Goal: Information Seeking & Learning: Learn about a topic

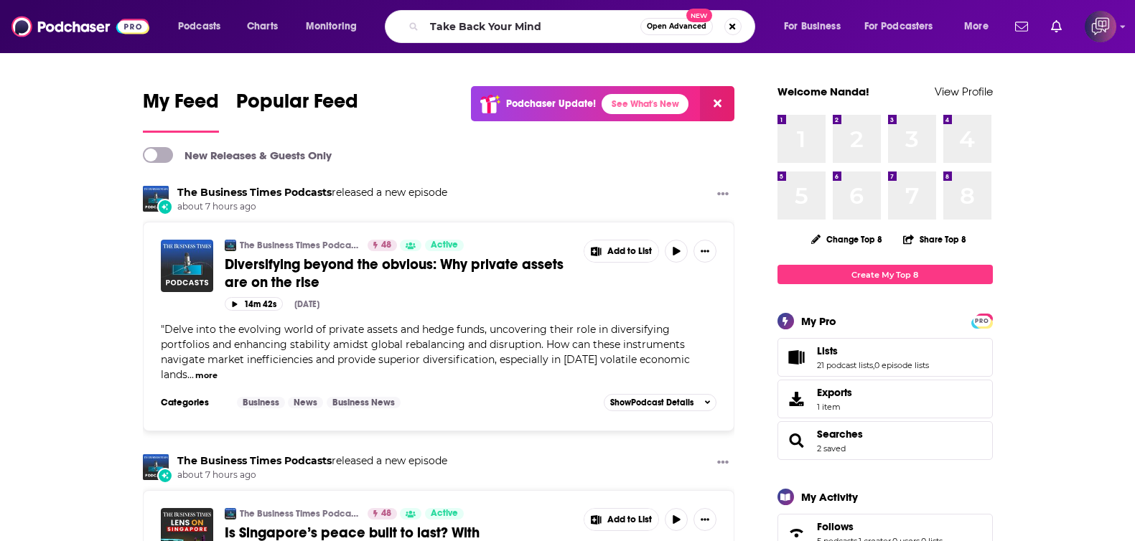
click at [682, 27] on span "Open Advanced" at bounding box center [677, 26] width 60 height 7
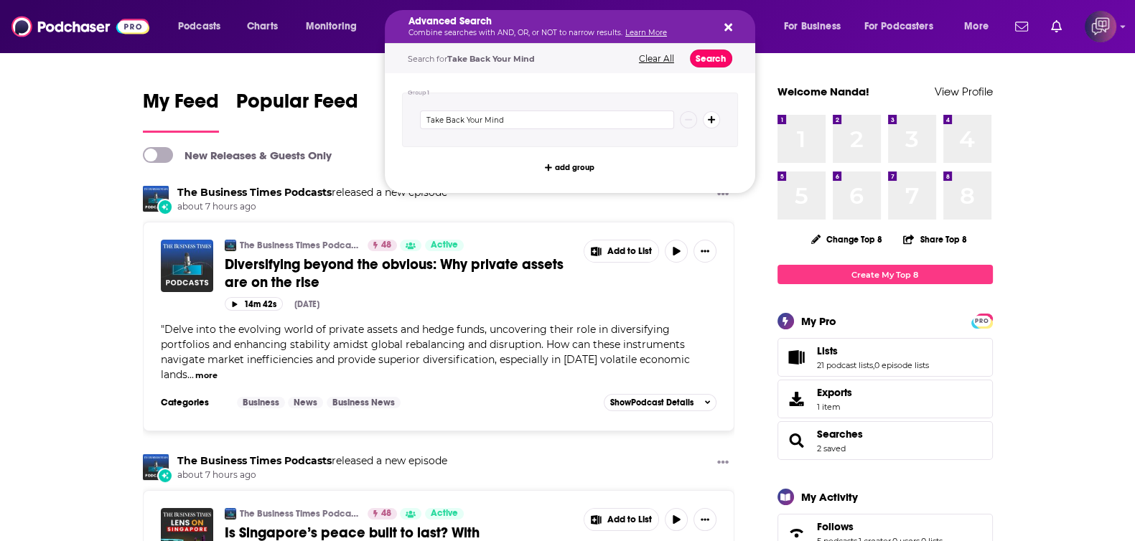
click at [713, 59] on button "Search" at bounding box center [711, 59] width 42 height 18
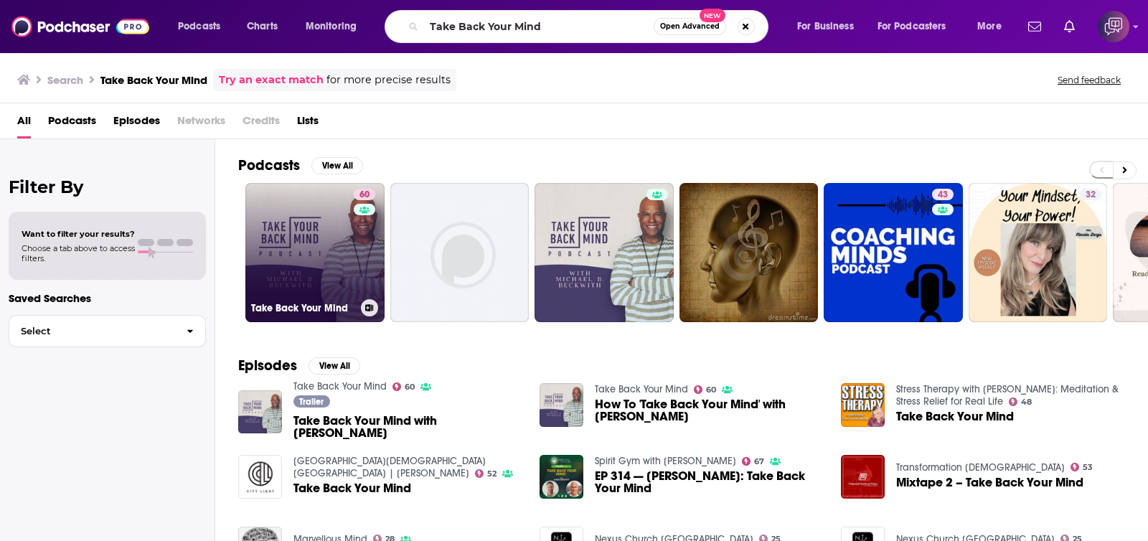
click at [336, 239] on link "60 Take Back Your Mind" at bounding box center [314, 252] width 139 height 139
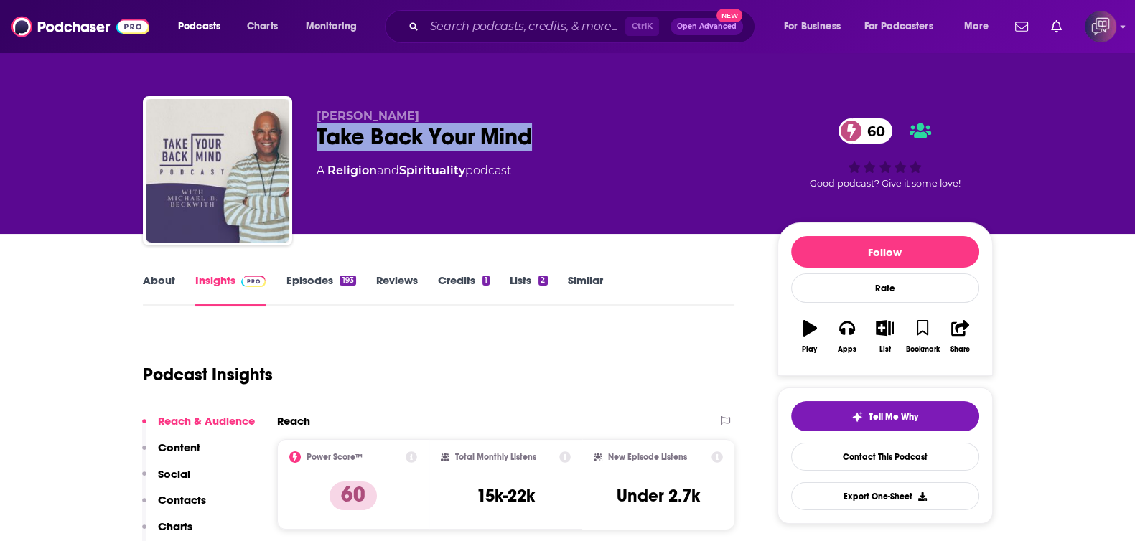
drag, startPoint x: 425, startPoint y: 117, endPoint x: 573, endPoint y: 139, distance: 150.1
click at [573, 139] on div "[PERSON_NAME] Take Back Your Mind 60 A Religion and Spirituality podcast 60 Goo…" at bounding box center [568, 173] width 850 height 155
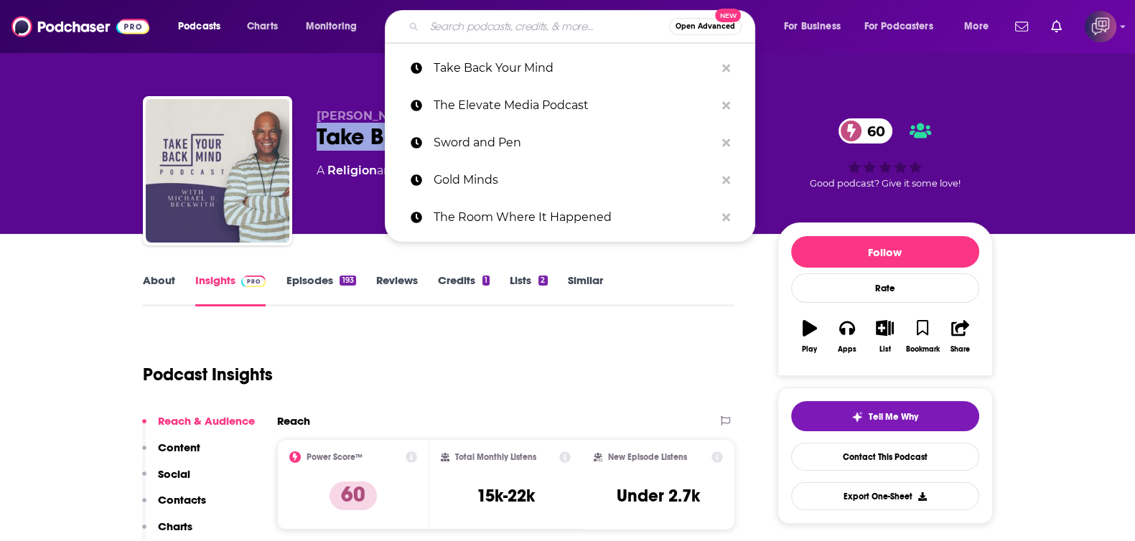
click at [477, 27] on input "Search podcasts, credits, & more..." at bounding box center [546, 26] width 245 height 23
paste input "High Performance"
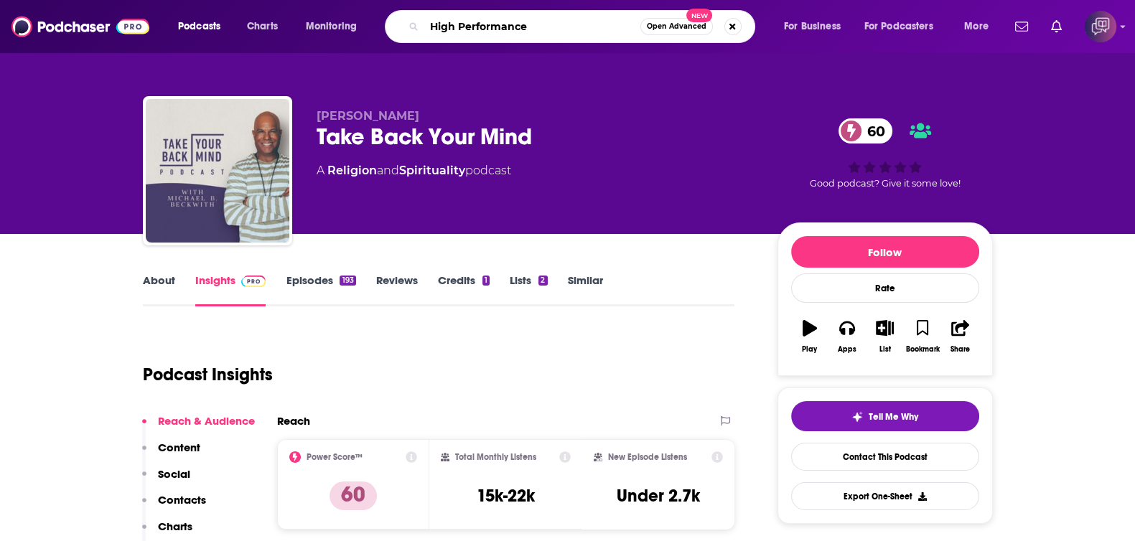
type input "High Performance"
click at [665, 29] on span "Open Advanced" at bounding box center [677, 26] width 60 height 7
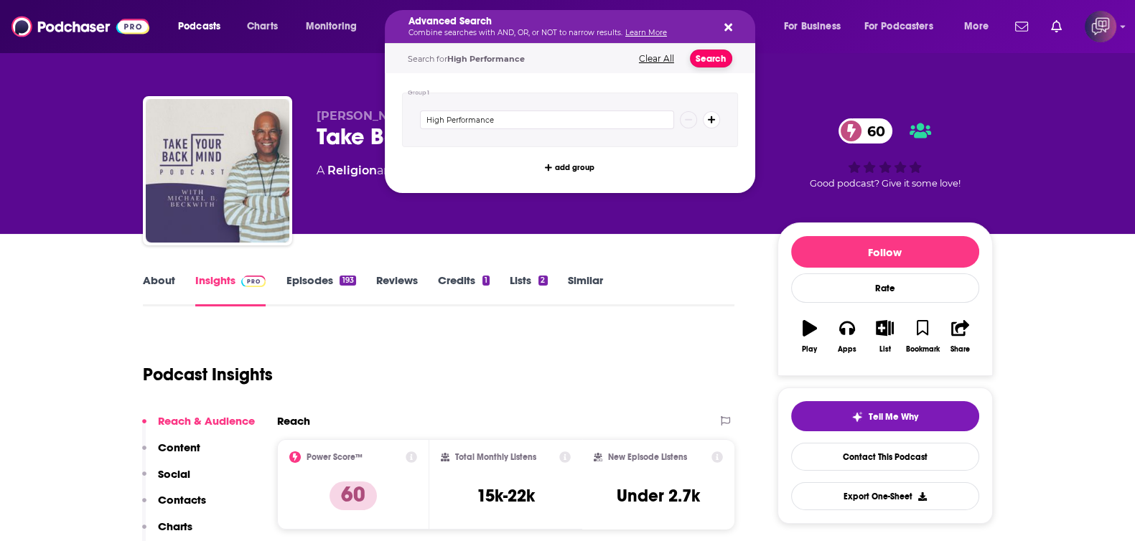
click at [720, 57] on button "Search" at bounding box center [711, 59] width 42 height 18
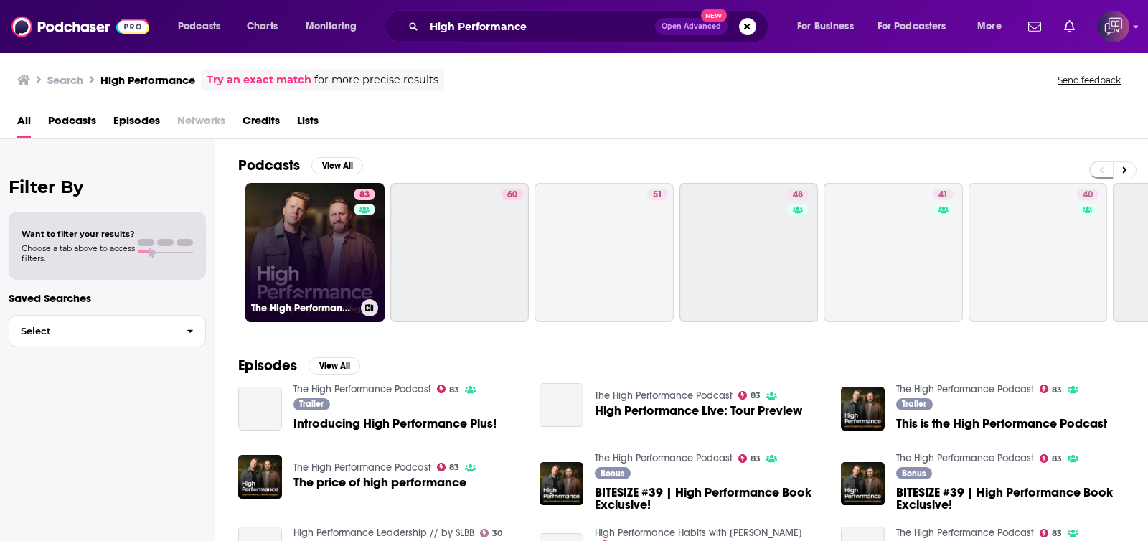
click at [329, 250] on link "83 The High Performance Podcast" at bounding box center [314, 252] width 139 height 139
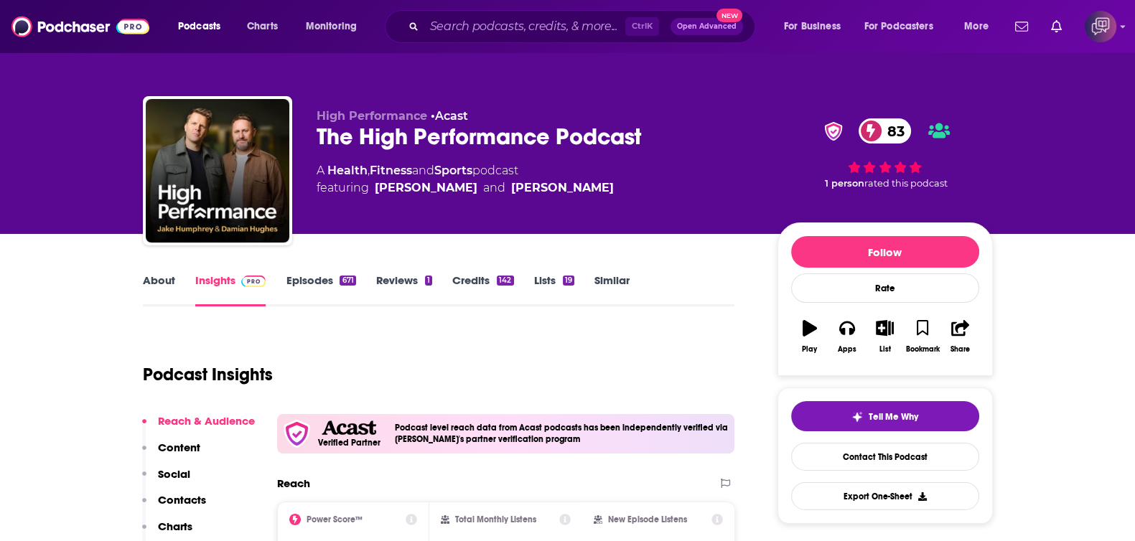
scroll to position [179, 0]
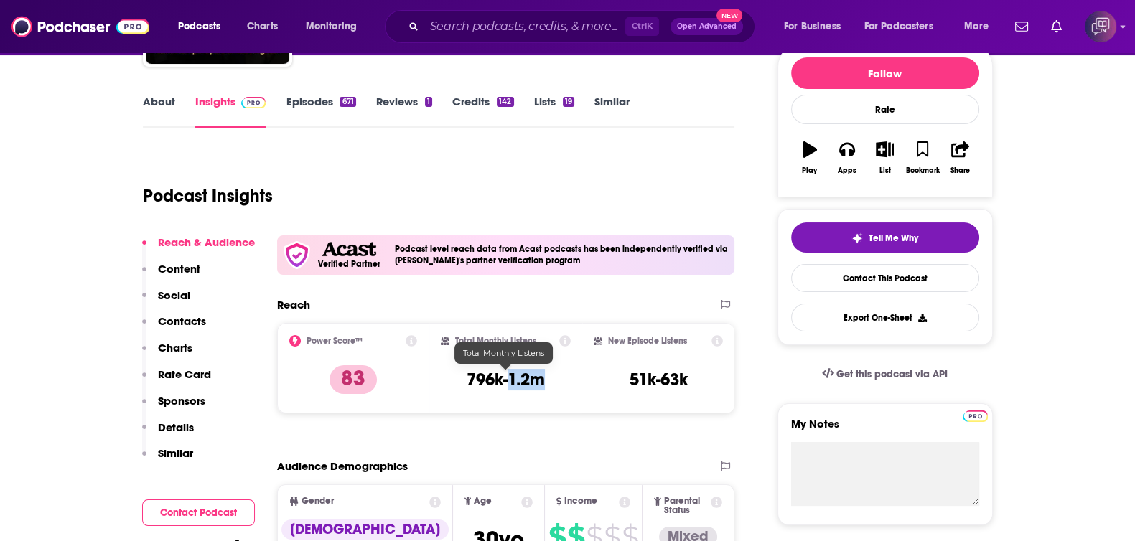
drag, startPoint x: 542, startPoint y: 371, endPoint x: 508, endPoint y: 379, distance: 34.6
click at [508, 379] on h3 "796k-1.2m" at bounding box center [506, 380] width 78 height 22
copy h3 "1.2m"
click at [538, 29] on input "Search podcasts, credits, & more..." at bounding box center [524, 26] width 201 height 23
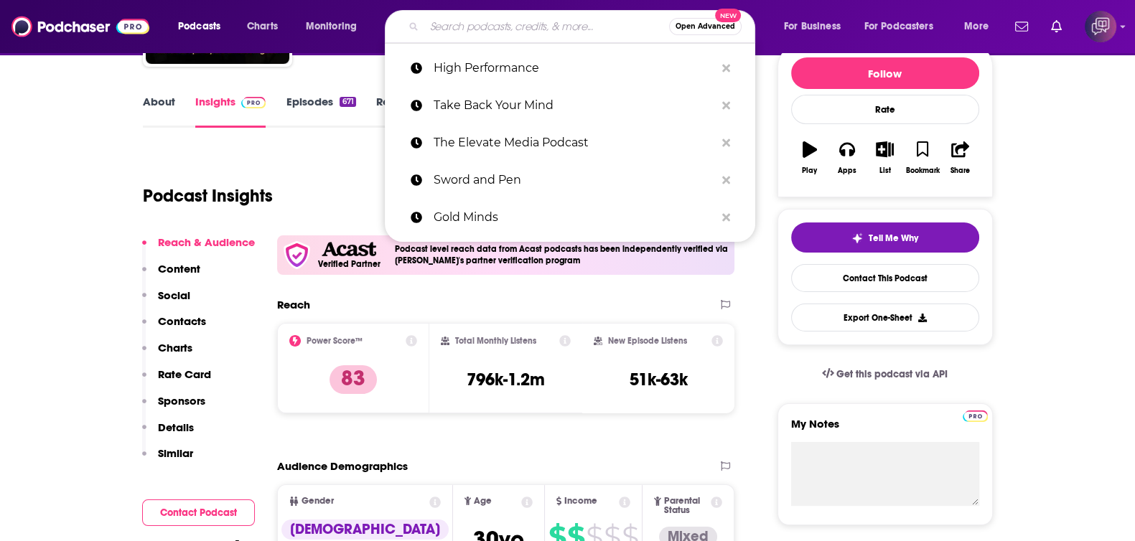
paste input "Untapped"
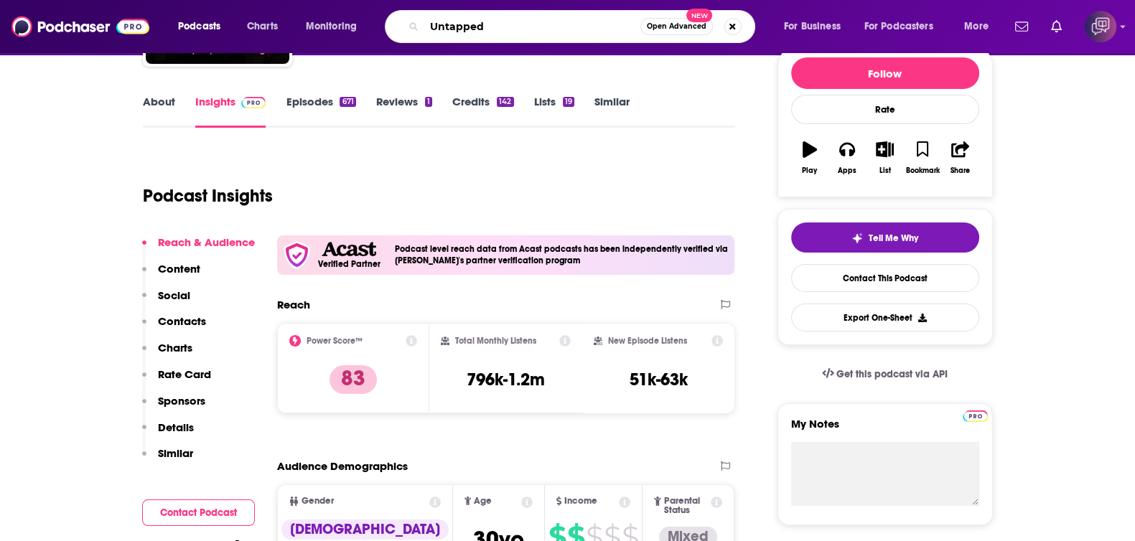
type input "Untapped"
click at [668, 34] on button "Open Advanced New" at bounding box center [676, 26] width 72 height 17
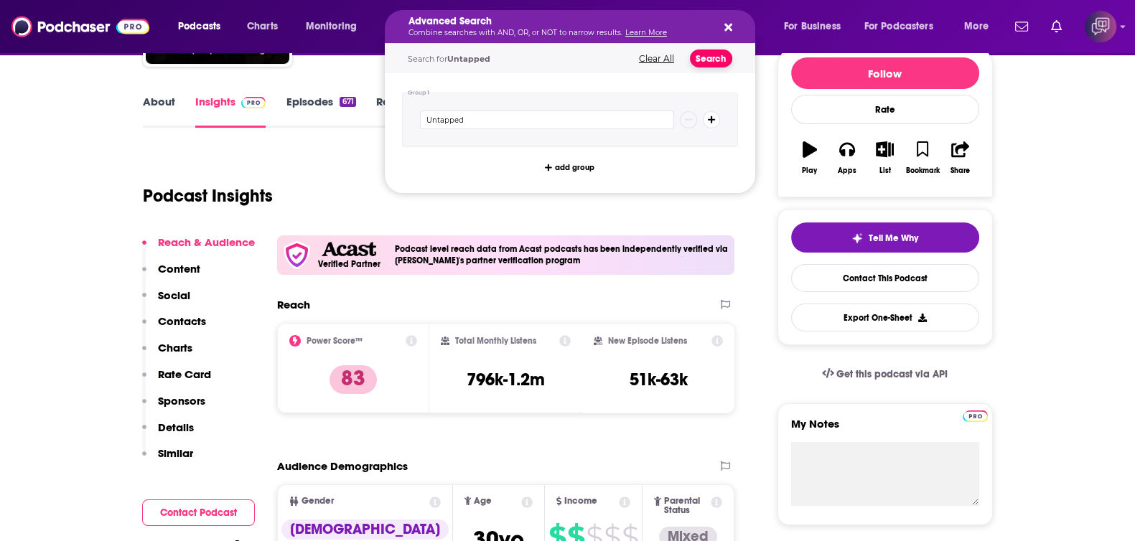
click at [711, 62] on button "Search" at bounding box center [711, 59] width 42 height 18
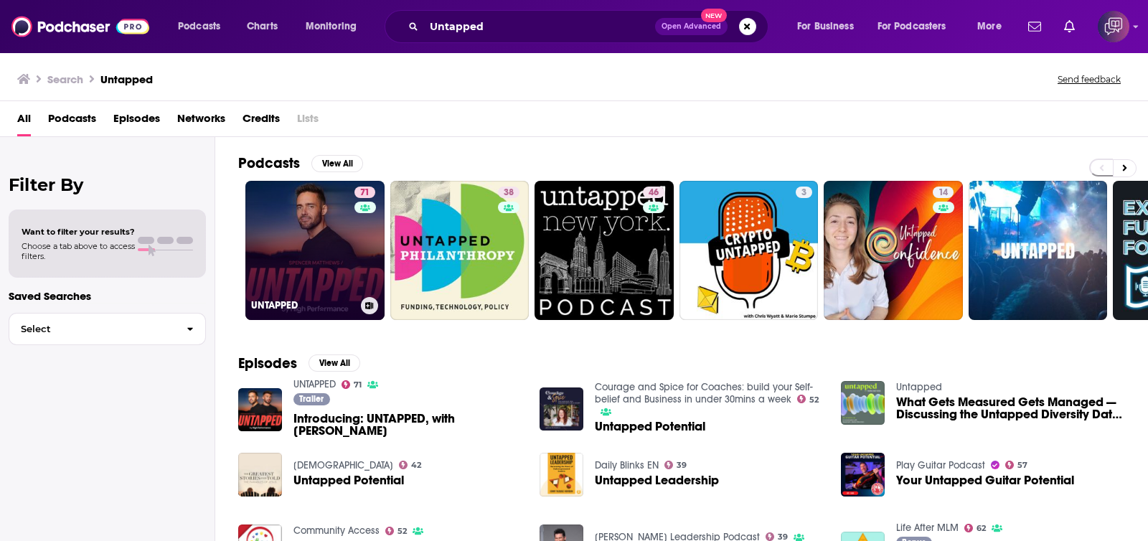
click at [319, 259] on link "71 UNTAPPED" at bounding box center [314, 250] width 139 height 139
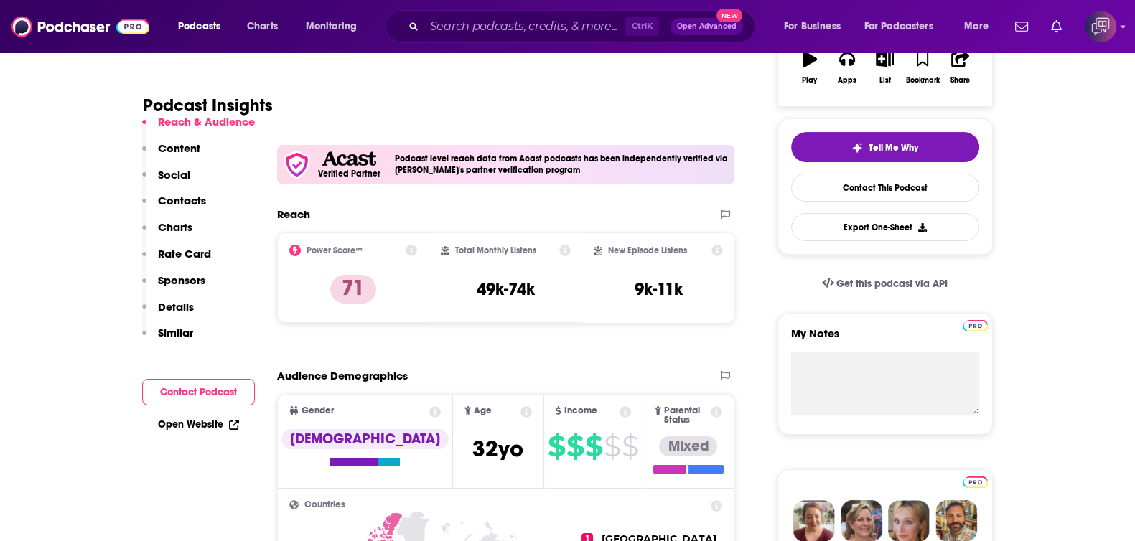
scroll to position [449, 0]
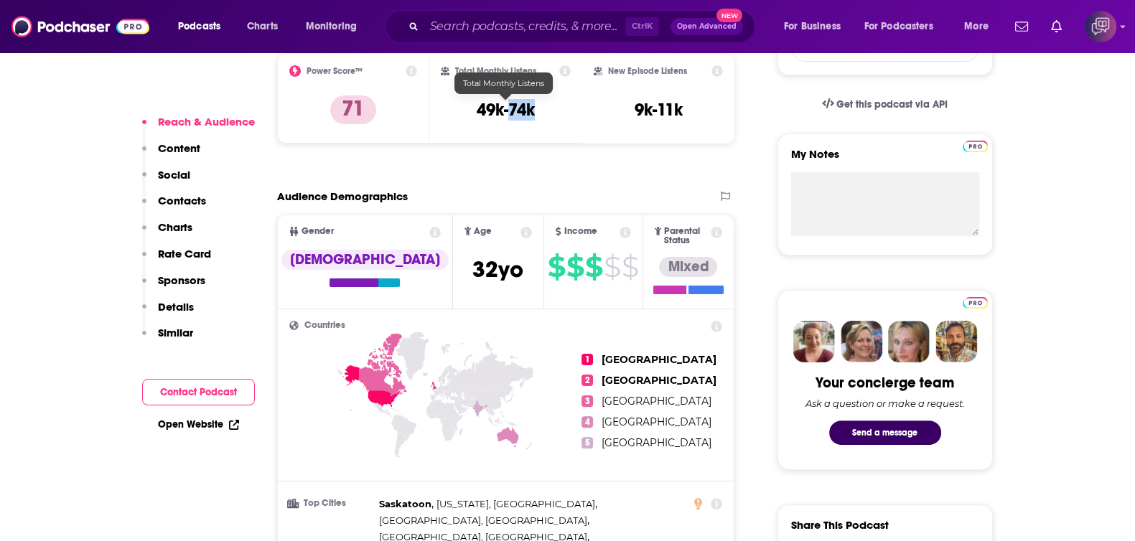
drag, startPoint x: 510, startPoint y: 109, endPoint x: 540, endPoint y: 109, distance: 30.1
click at [540, 109] on div "Total Monthly Listens 49k-74k" at bounding box center [506, 98] width 130 height 66
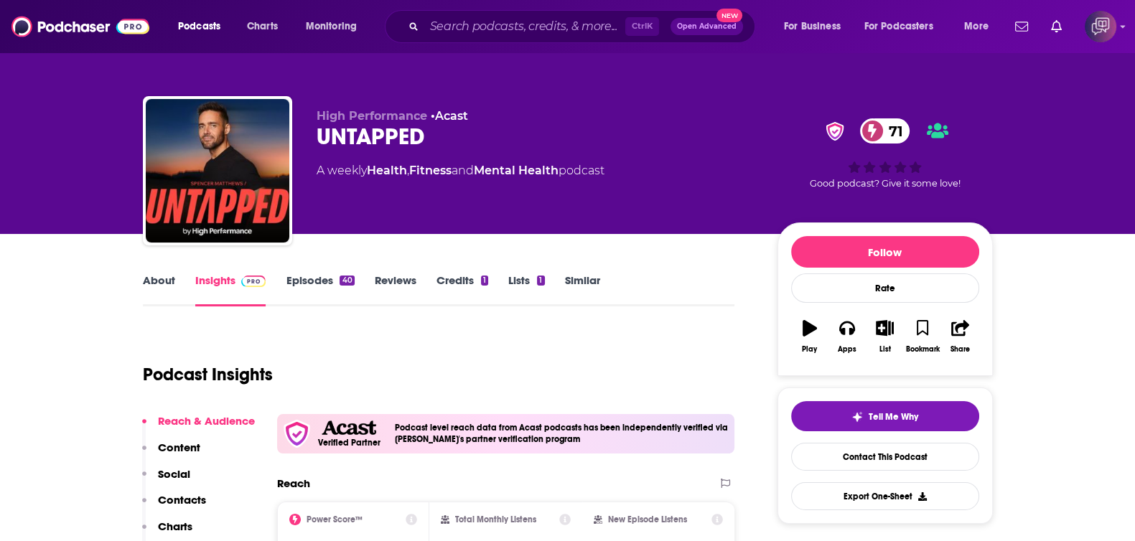
scroll to position [269, 0]
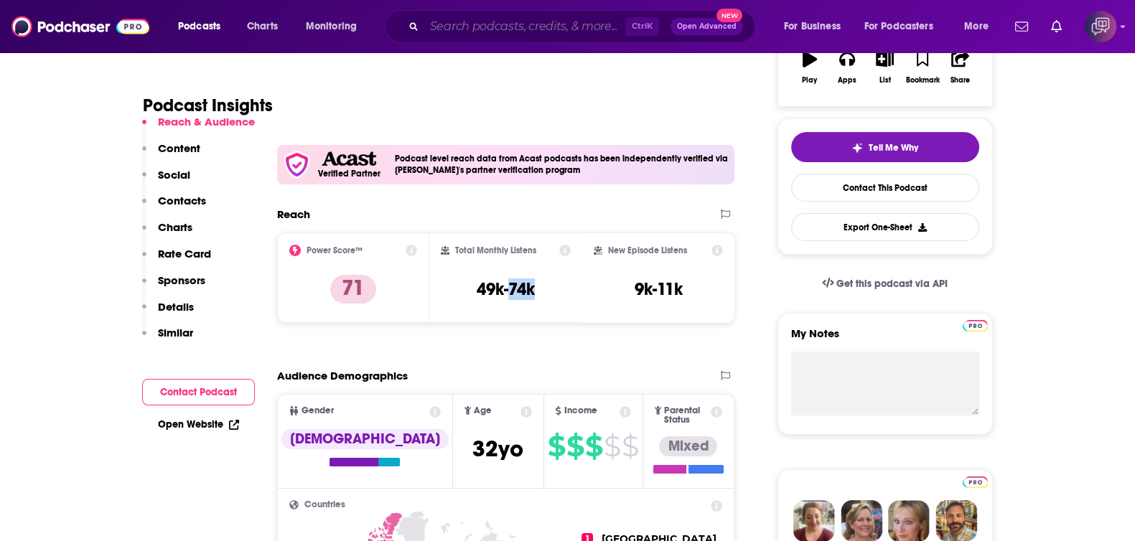
click at [556, 29] on input "Search podcasts, credits, & more..." at bounding box center [524, 26] width 201 height 23
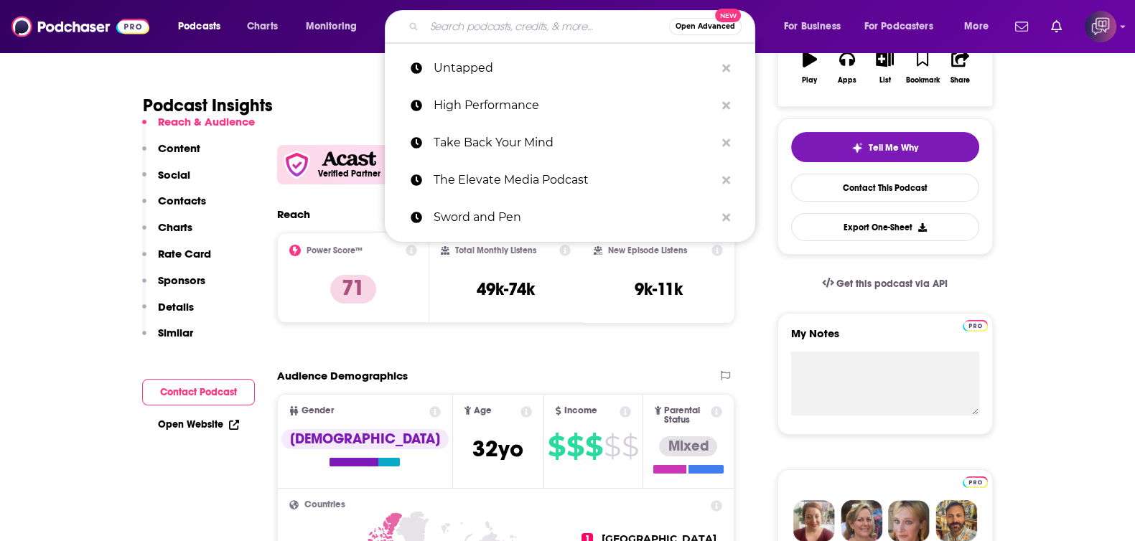
paste input "On The Mend"
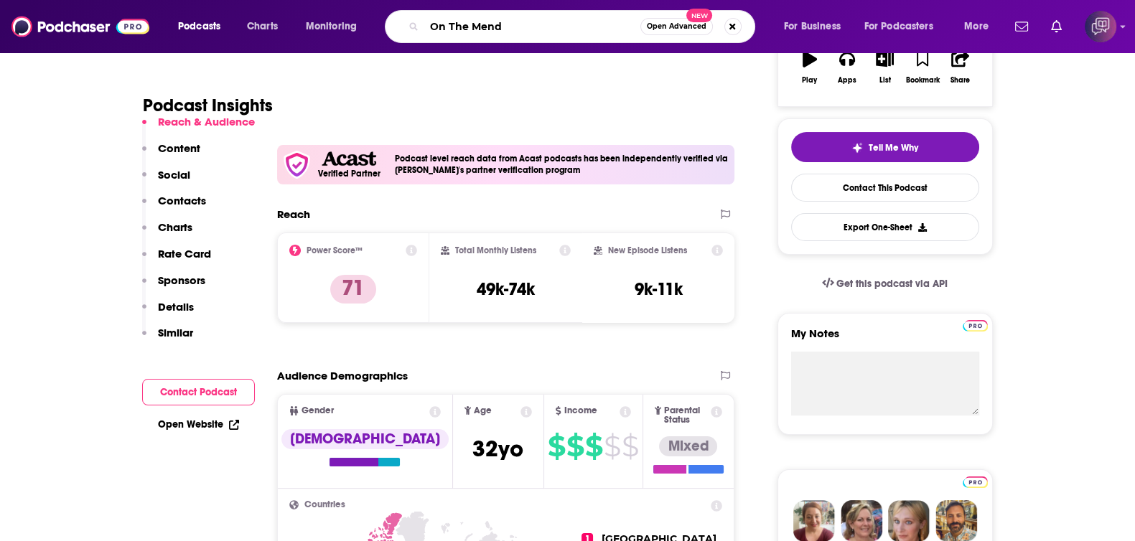
type input "On The Mend"
click at [647, 28] on span "Open Advanced" at bounding box center [677, 26] width 60 height 7
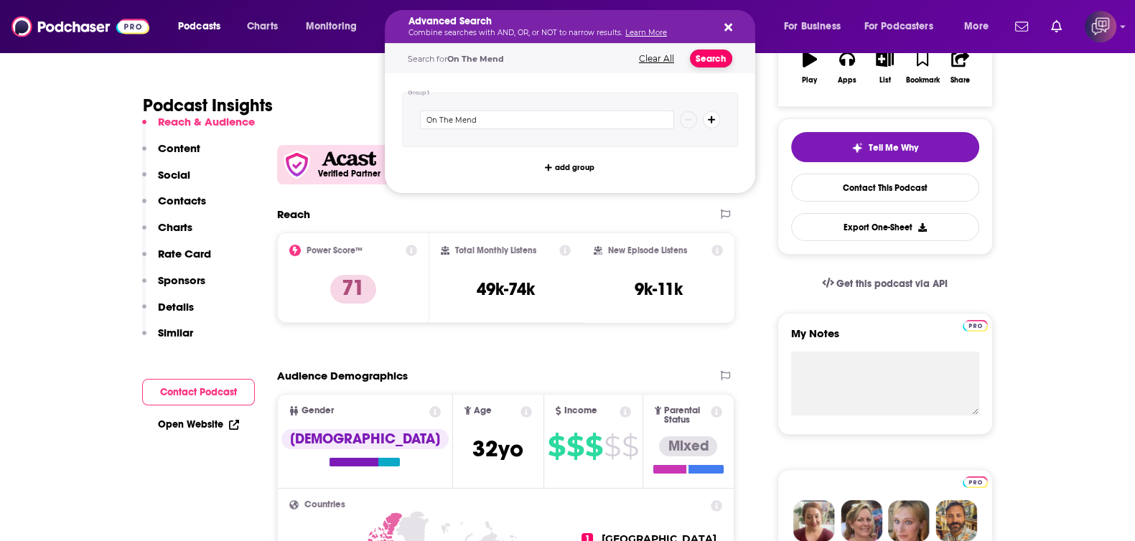
click at [704, 61] on button "Search" at bounding box center [711, 59] width 42 height 18
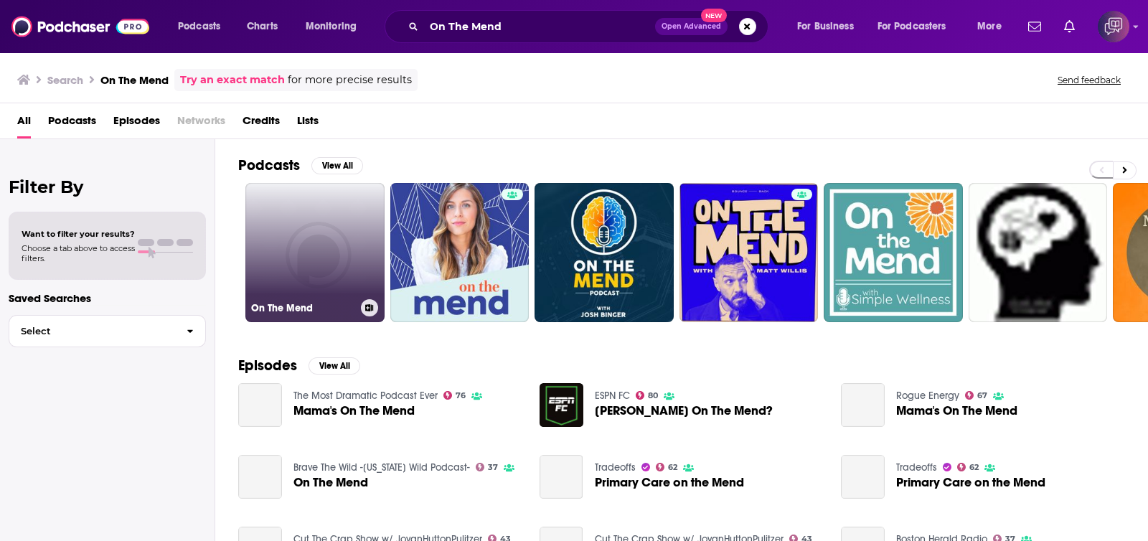
click at [282, 276] on link "On The Mend" at bounding box center [314, 252] width 139 height 139
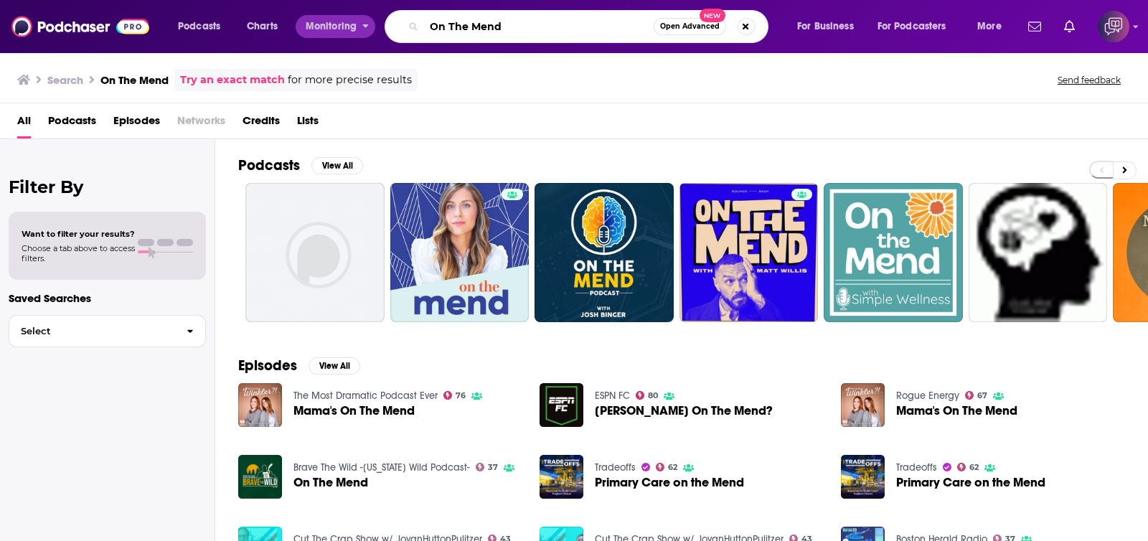
drag, startPoint x: 478, startPoint y: 24, endPoint x: 314, endPoint y: 21, distance: 163.7
click at [314, 21] on div "Podcasts Charts Monitoring On The Mend Open Advanced New For Business For Podca…" at bounding box center [592, 26] width 848 height 33
paste input "The Room Where It Happene"
type input "The Room Where It Happened"
click at [674, 32] on button "Open Advanced New" at bounding box center [690, 26] width 72 height 17
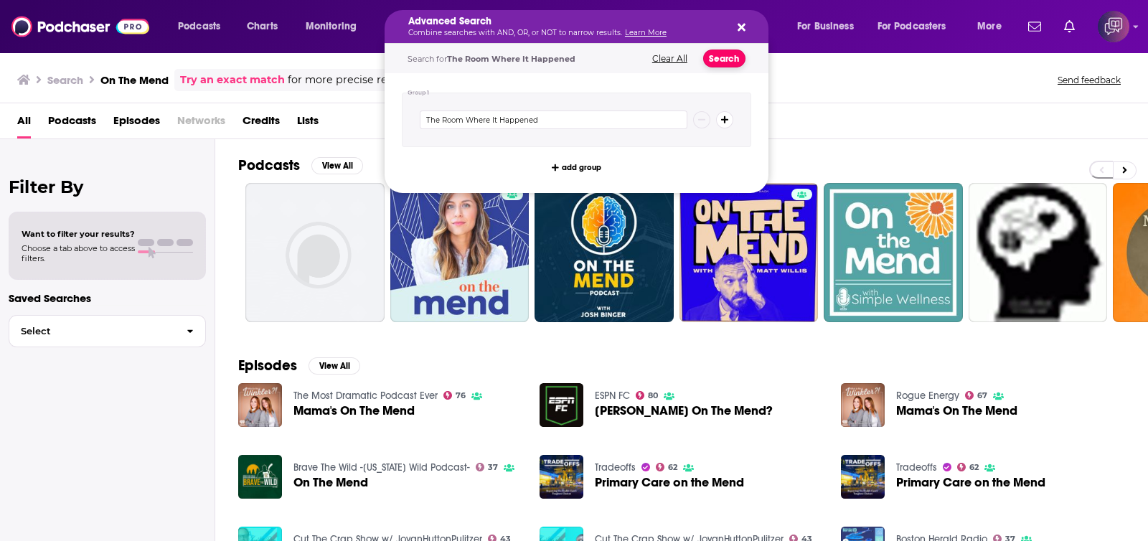
click at [720, 60] on button "Search" at bounding box center [724, 59] width 42 height 18
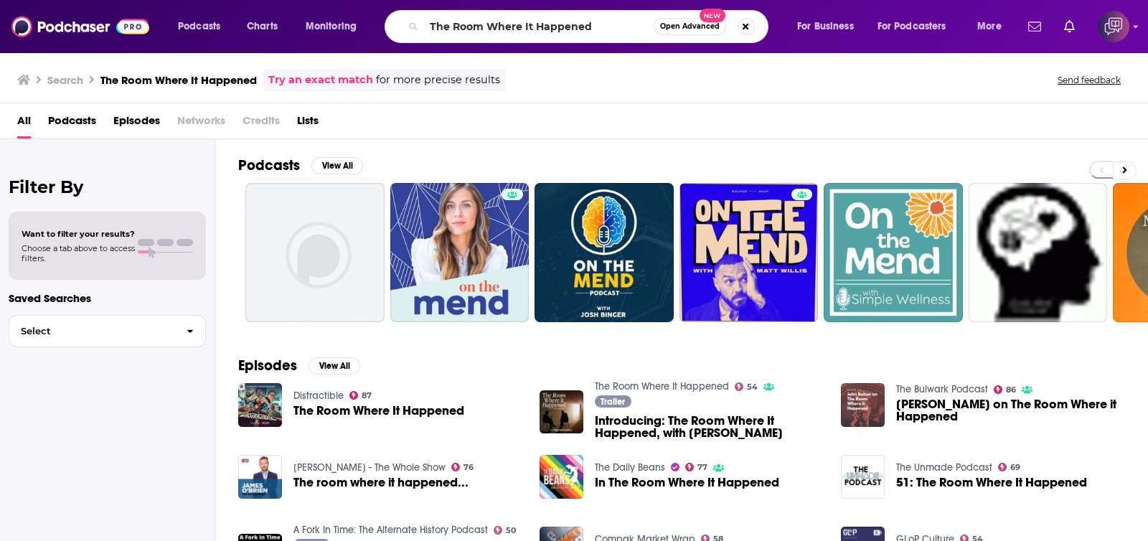
click at [669, 24] on span "Open Advanced" at bounding box center [690, 26] width 60 height 7
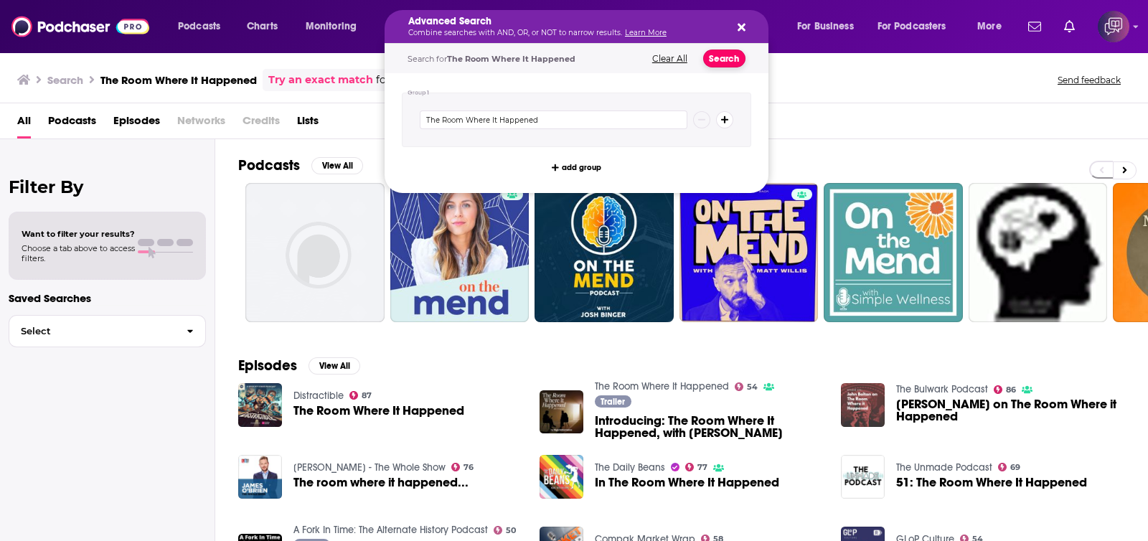
click at [729, 59] on button "Search" at bounding box center [724, 59] width 42 height 18
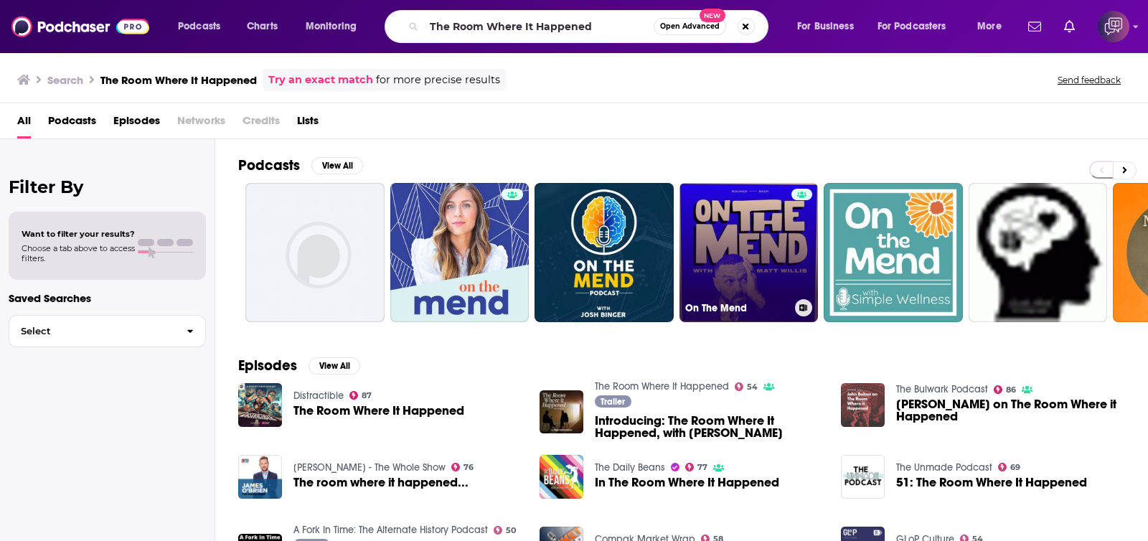
click at [772, 258] on link "On The Mend" at bounding box center [749, 252] width 139 height 139
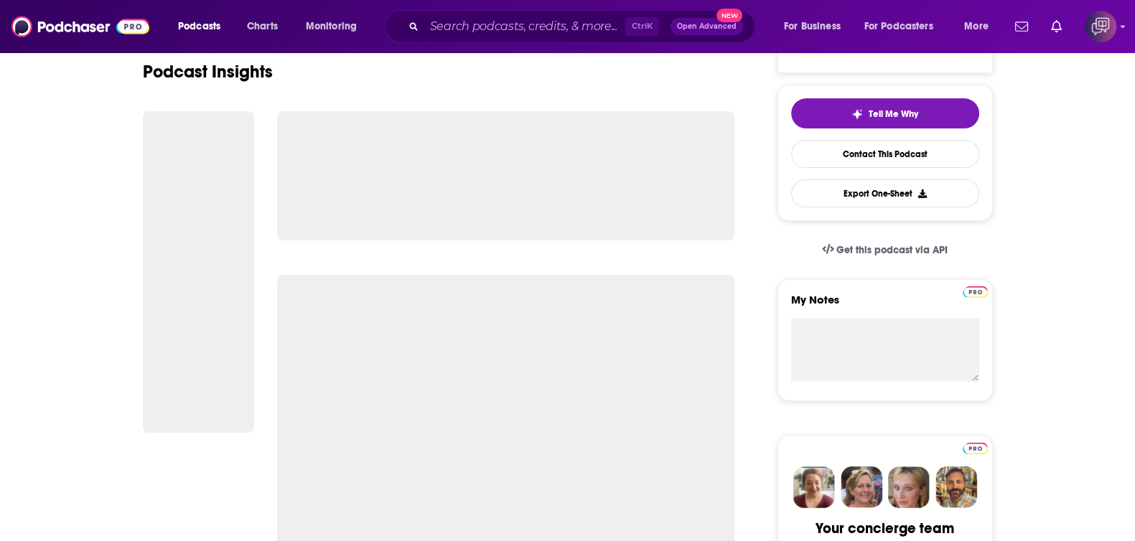
scroll to position [179, 0]
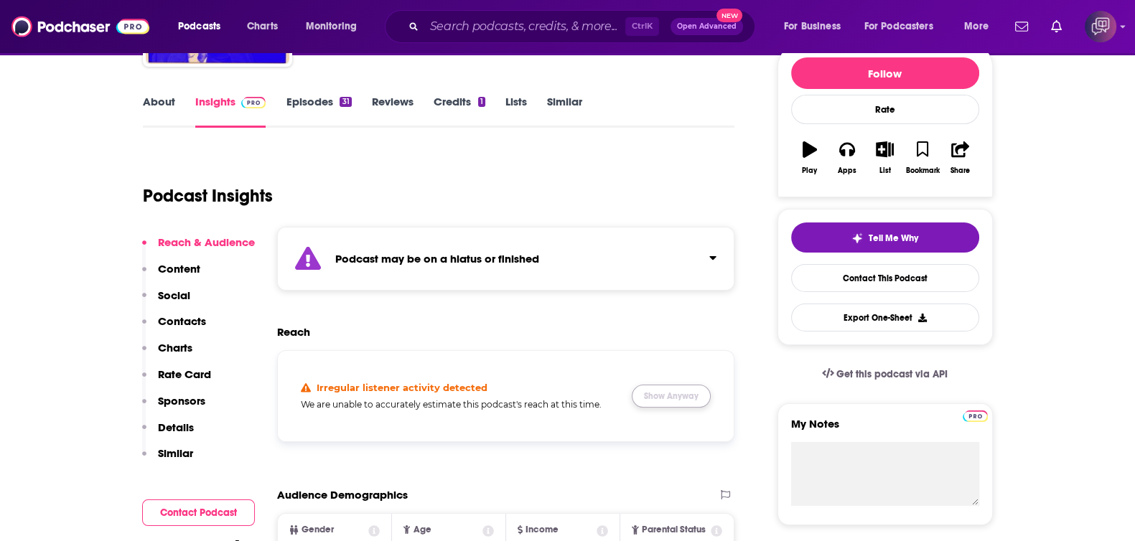
click at [673, 391] on button "Show Anyway" at bounding box center [671, 396] width 79 height 23
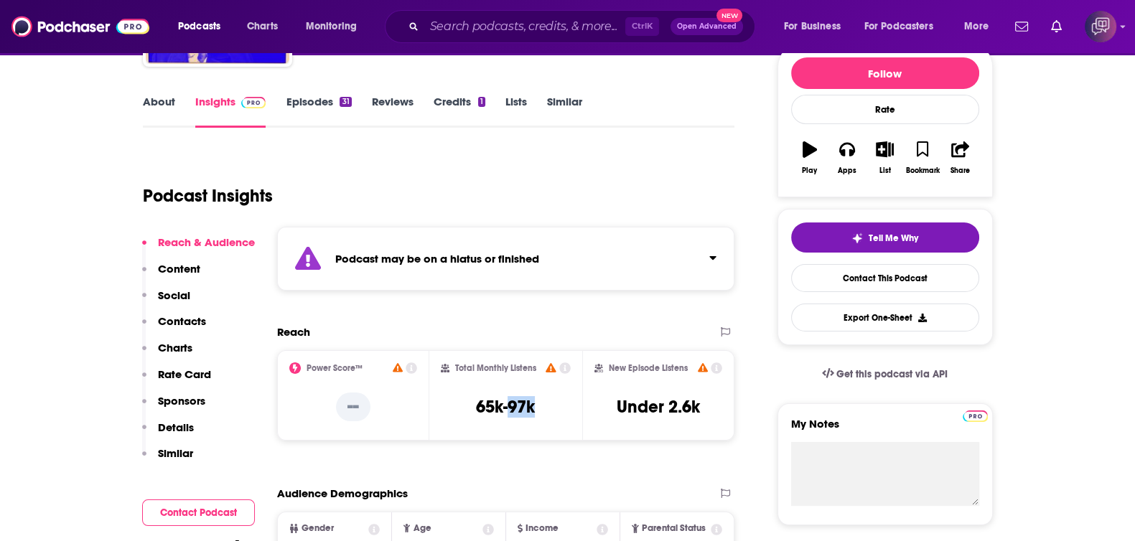
drag, startPoint x: 510, startPoint y: 399, endPoint x: 543, endPoint y: 406, distance: 33.8
click at [543, 406] on div "Total Monthly Listens 65k-97k" at bounding box center [506, 395] width 130 height 66
copy h3 "97k"
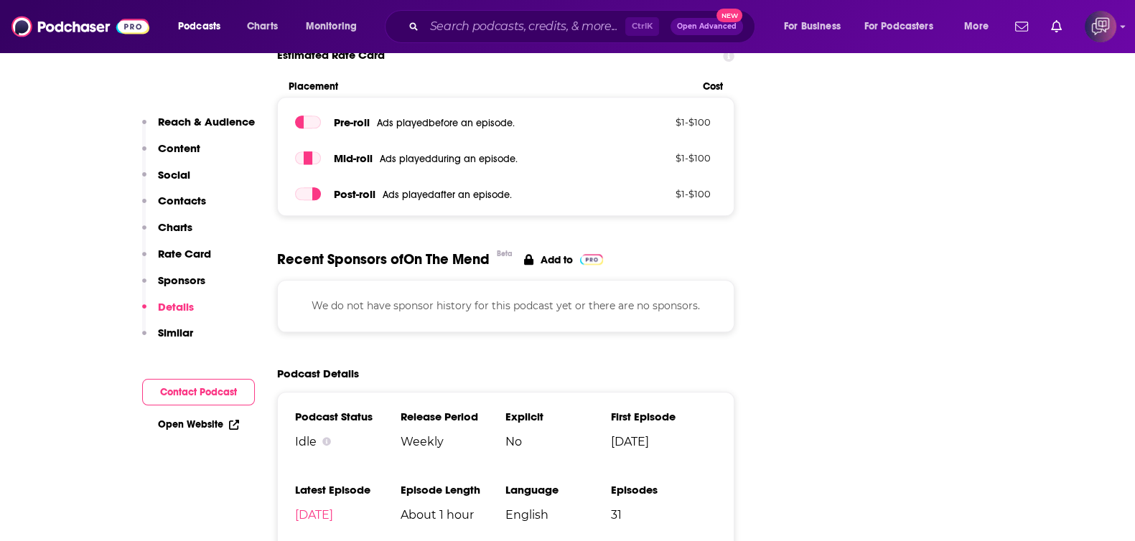
scroll to position [2242, 0]
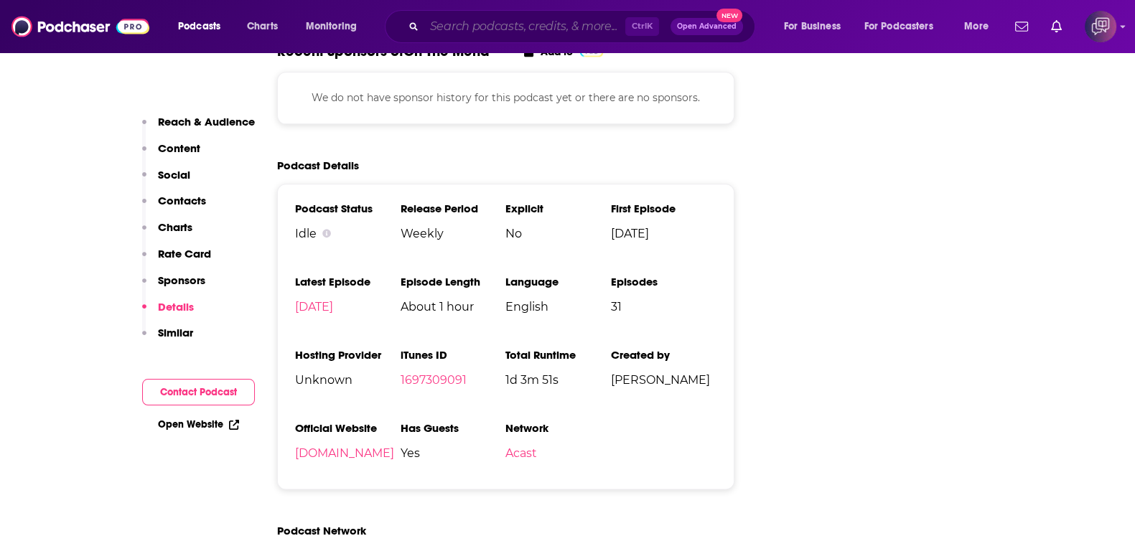
click at [547, 20] on input "Search podcasts, credits, & more..." at bounding box center [524, 26] width 201 height 23
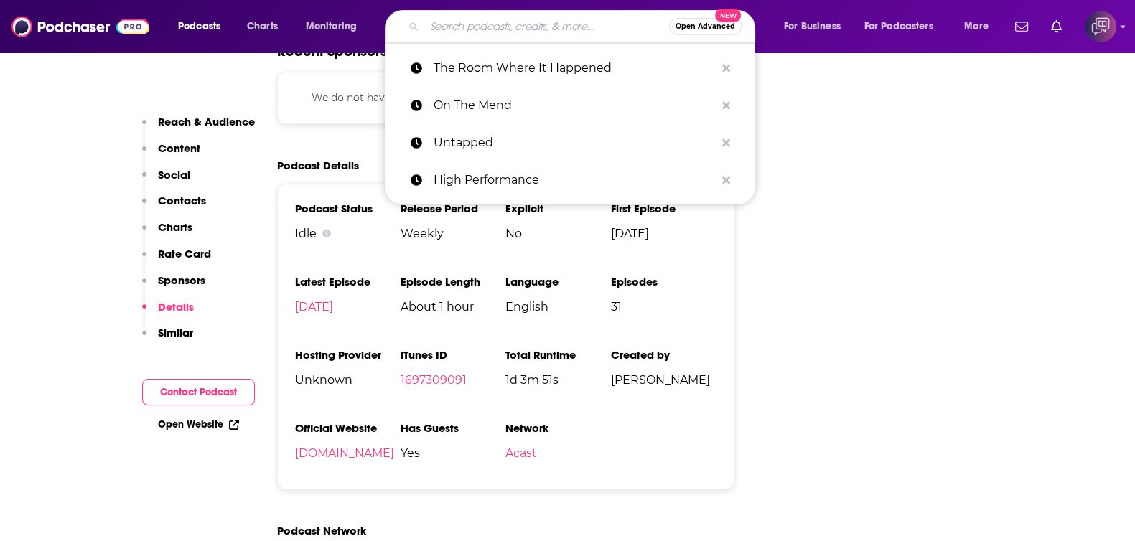
paste input "The Room Where It Happened"
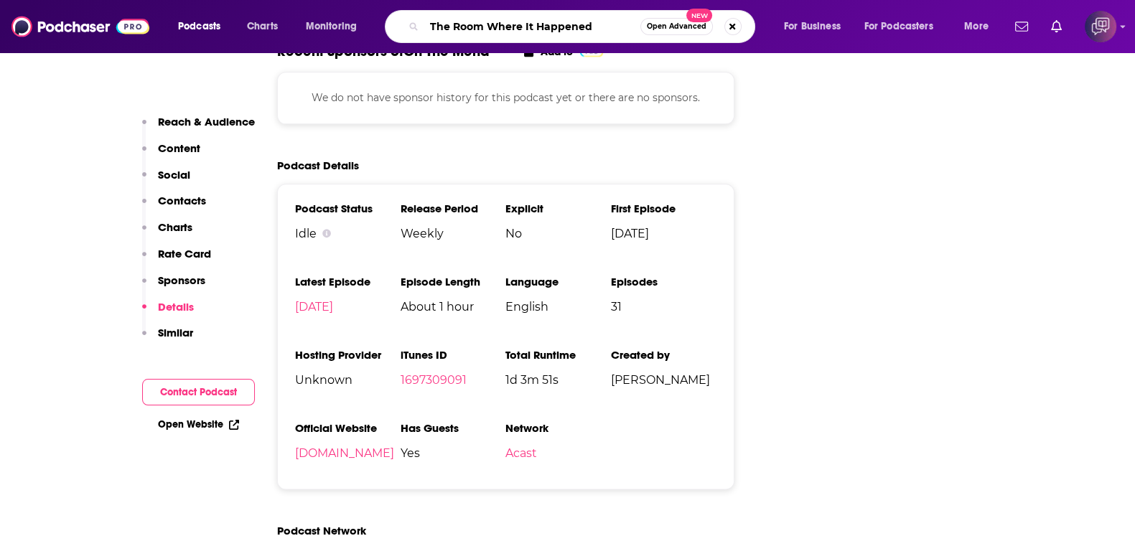
type input "The Room Where It Happened"
click at [665, 30] on span "Open Advanced" at bounding box center [677, 26] width 60 height 7
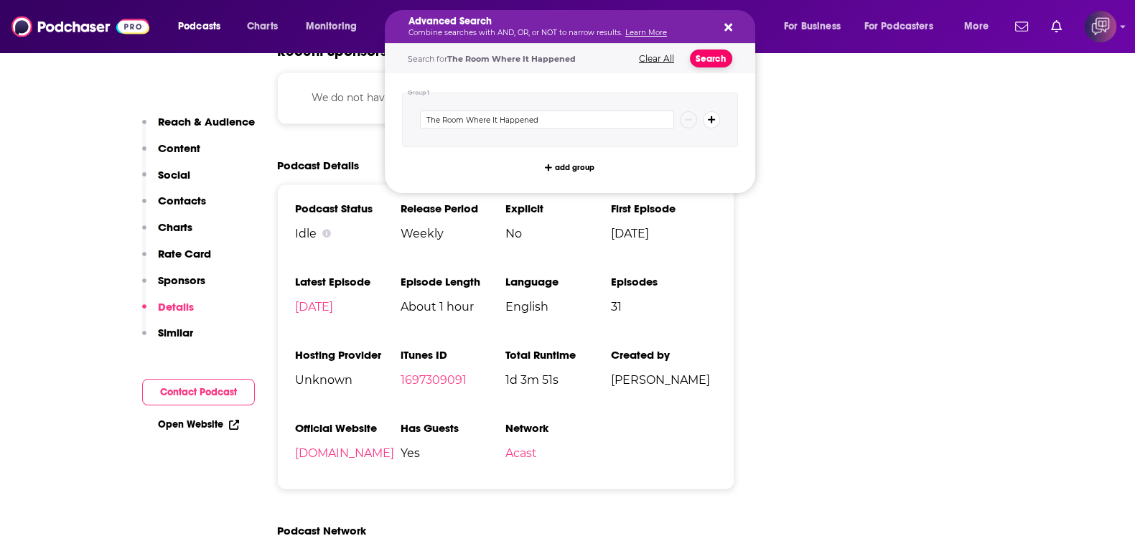
click at [724, 62] on button "Search" at bounding box center [711, 59] width 42 height 18
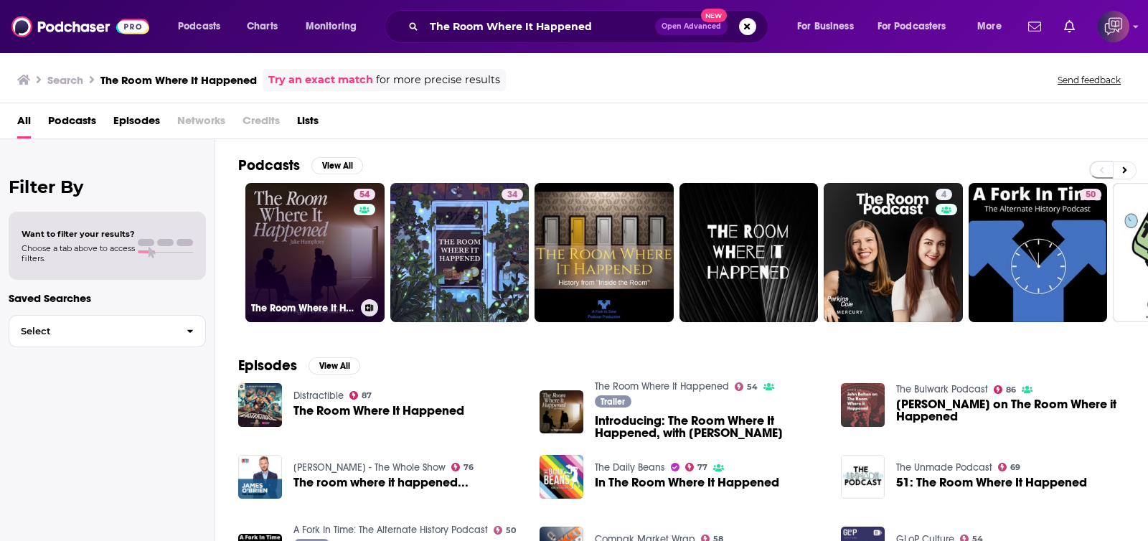
click at [317, 238] on link "54 The Room Where It Happened" at bounding box center [314, 252] width 139 height 139
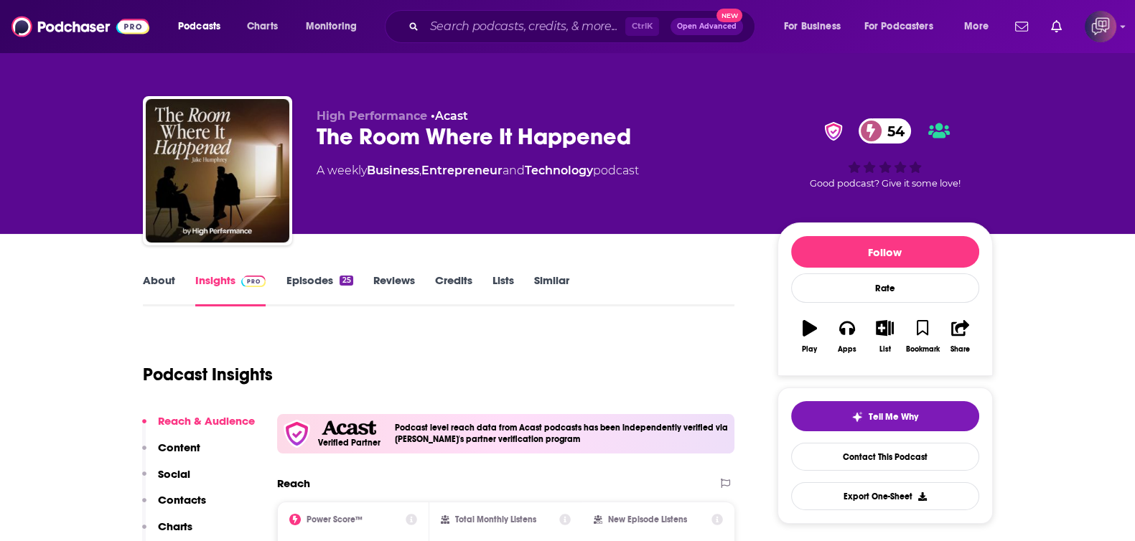
scroll to position [358, 0]
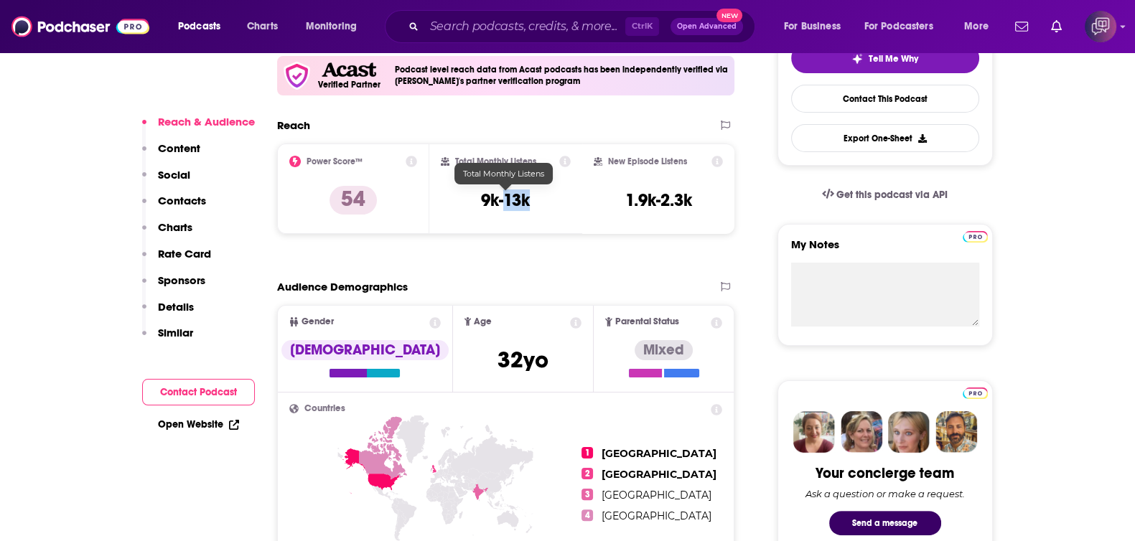
drag, startPoint x: 503, startPoint y: 200, endPoint x: 546, endPoint y: 200, distance: 43.1
click at [546, 200] on div "Total Monthly Listens 9k-13k" at bounding box center [506, 189] width 130 height 66
click at [565, 26] on input "Search podcasts, credits, & more..." at bounding box center [524, 26] width 201 height 23
paste input "Gold Minds"
type input "Gold Minds"
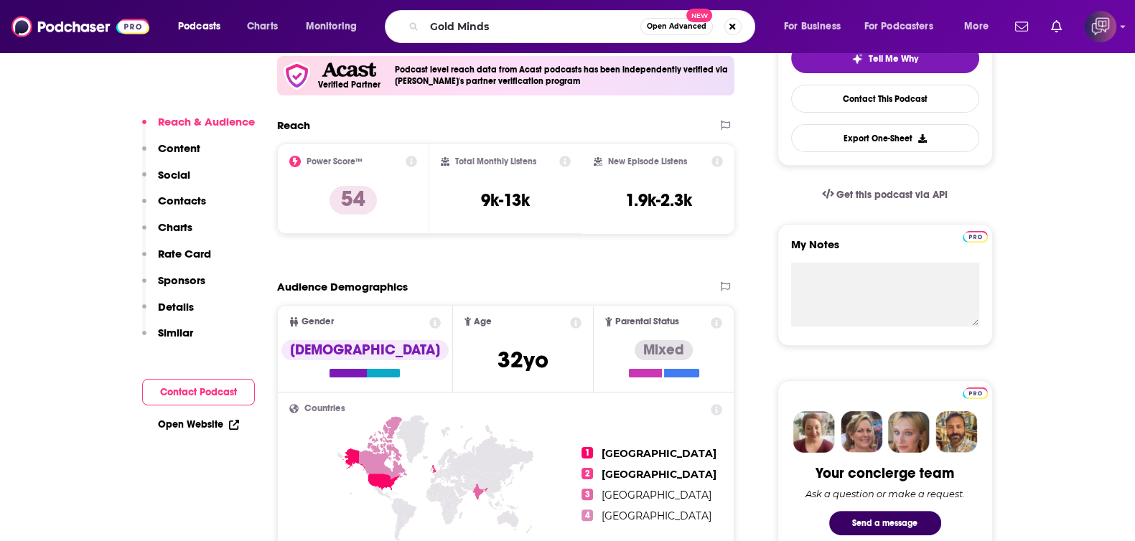
click at [664, 25] on span "Open Advanced" at bounding box center [677, 26] width 60 height 7
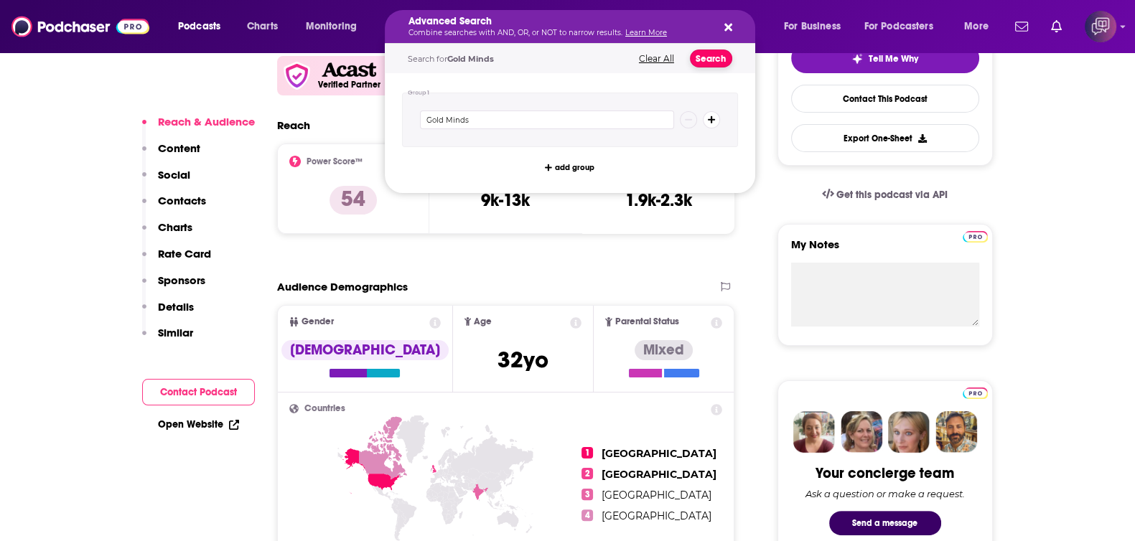
click at [692, 60] on button "Search" at bounding box center [711, 59] width 42 height 18
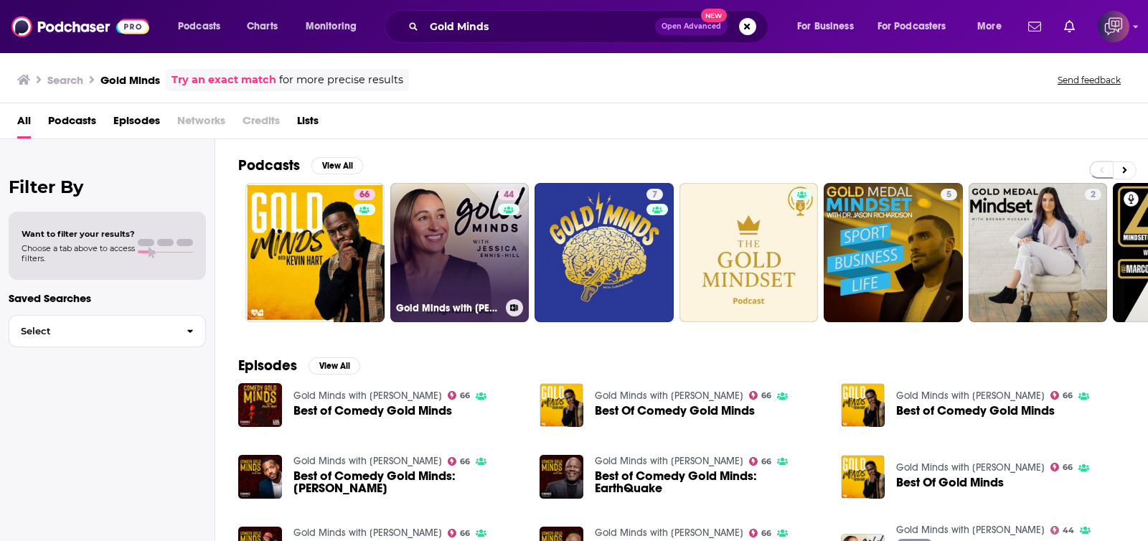
click at [499, 245] on div "44" at bounding box center [510, 244] width 25 height 111
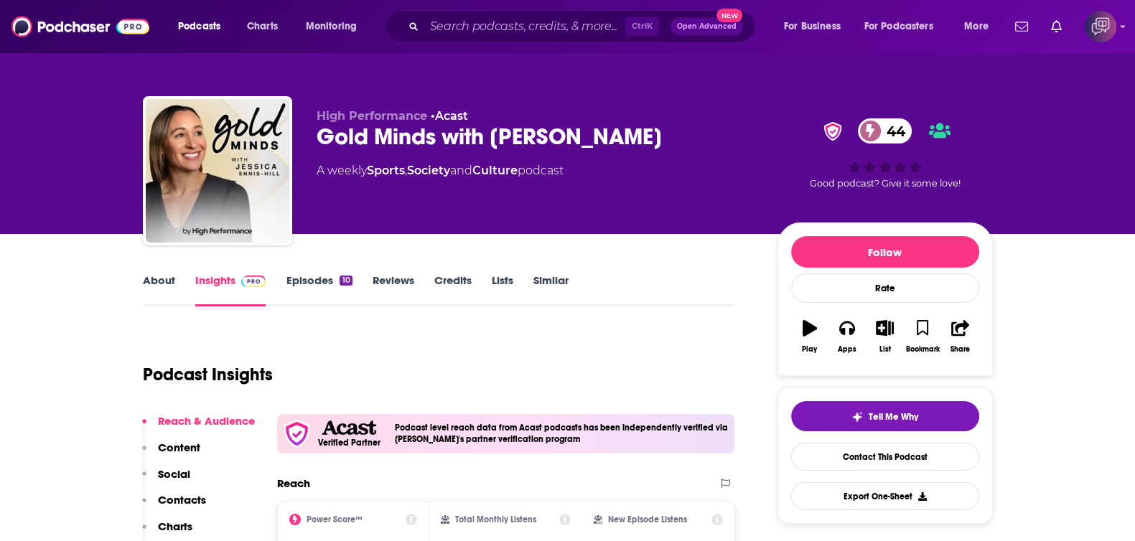
drag, startPoint x: 399, startPoint y: 136, endPoint x: 715, endPoint y: 138, distance: 315.8
click at [715, 138] on div "High Performance • Acast Gold Minds with [PERSON_NAME] 44 A weekly Sports , Soc…" at bounding box center [568, 173] width 850 height 155
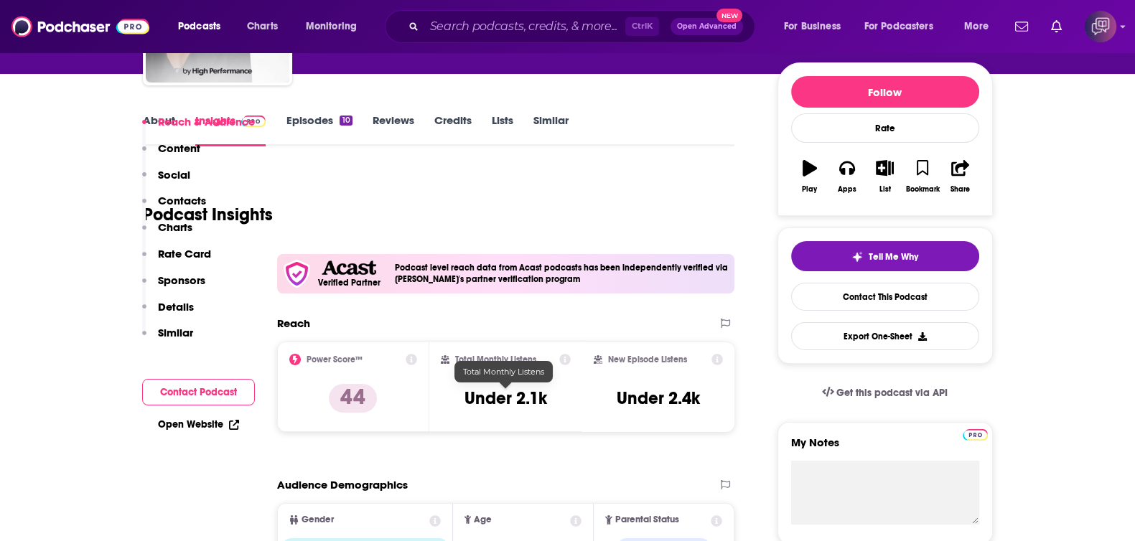
scroll to position [269, 0]
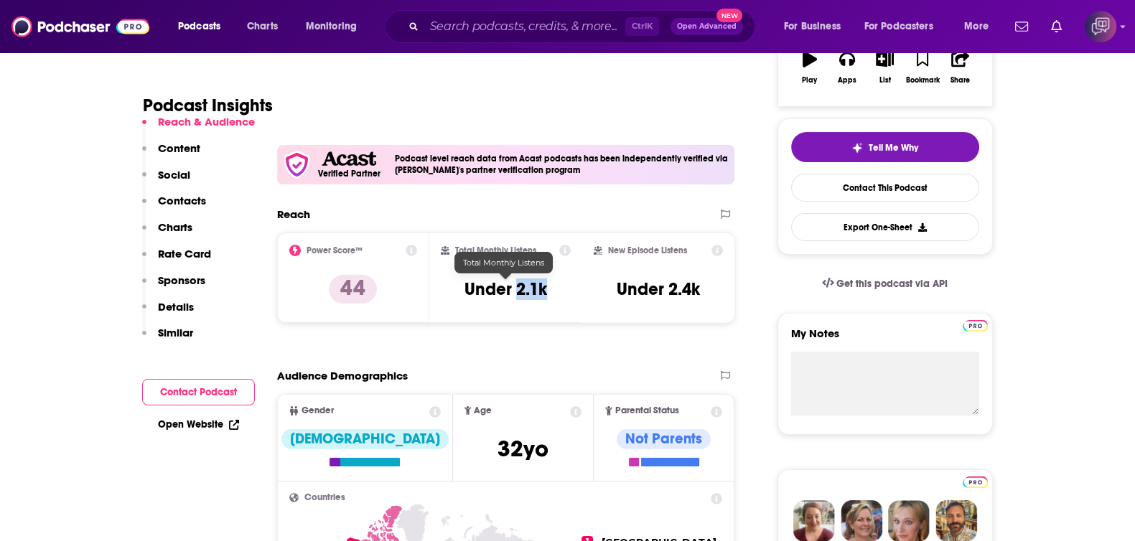
drag, startPoint x: 516, startPoint y: 292, endPoint x: 551, endPoint y: 292, distance: 35.2
click at [551, 292] on div "Total Monthly Listens Under 2.1k" at bounding box center [506, 278] width 130 height 66
copy h3 "2.1k"
click at [451, 21] on input "Search podcasts, credits, & more..." at bounding box center [524, 26] width 201 height 23
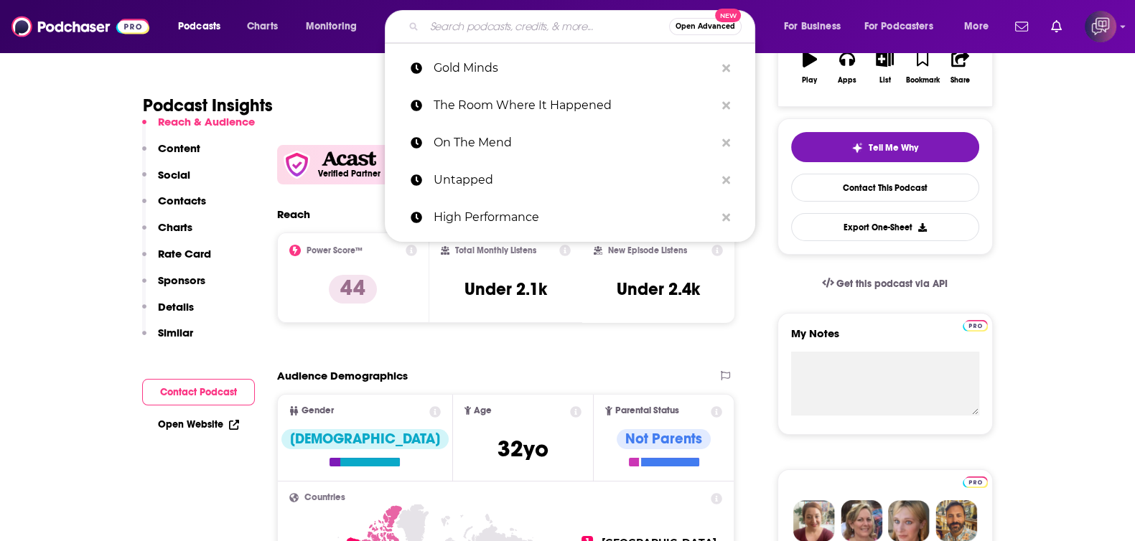
paste input "Sherapy Sessions: Cutting Toxic Family Ties"
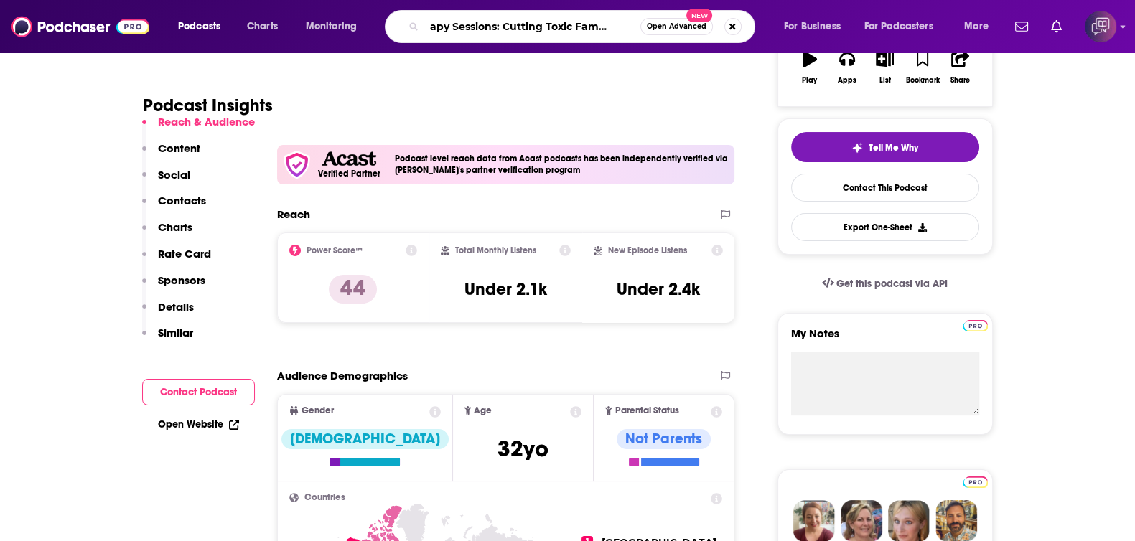
type input "Sherapy Sessions: Cutting Toxic Family Ties"
click at [671, 19] on button "Open Advanced New" at bounding box center [676, 26] width 72 height 17
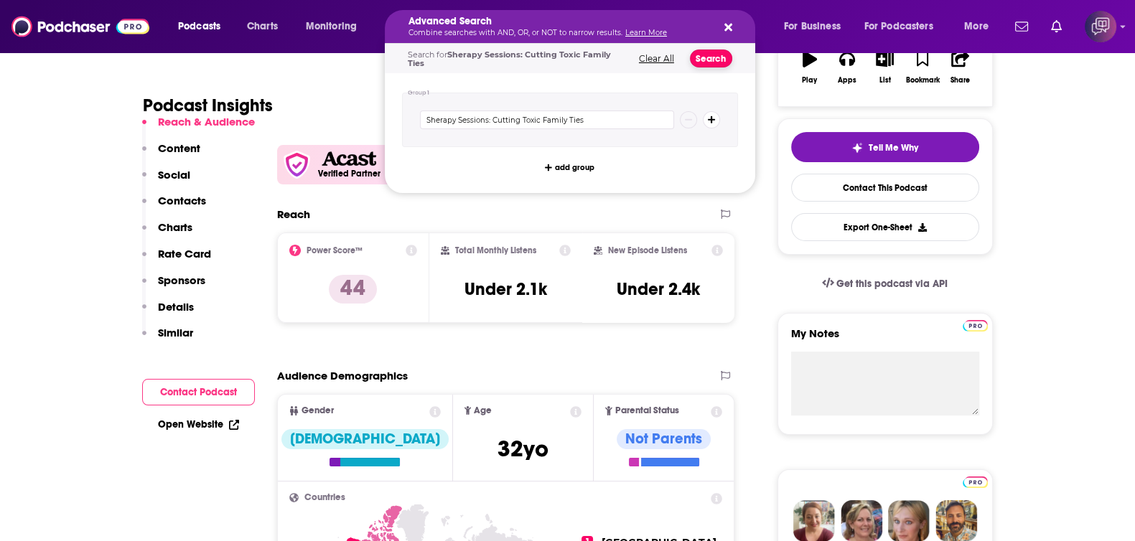
click at [702, 59] on button "Search" at bounding box center [711, 59] width 42 height 18
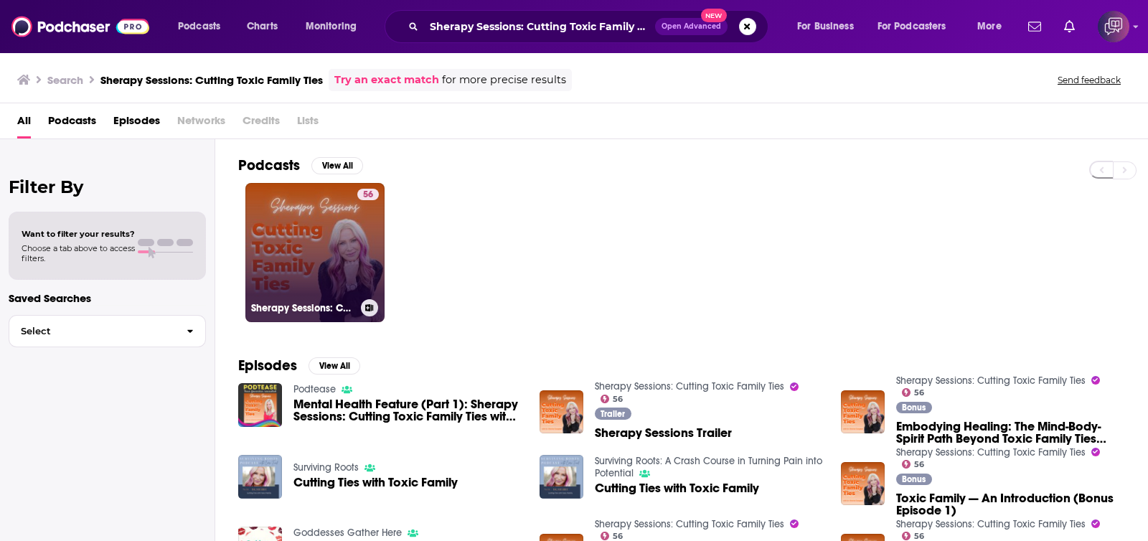
click at [359, 292] on div "56" at bounding box center [368, 244] width 22 height 111
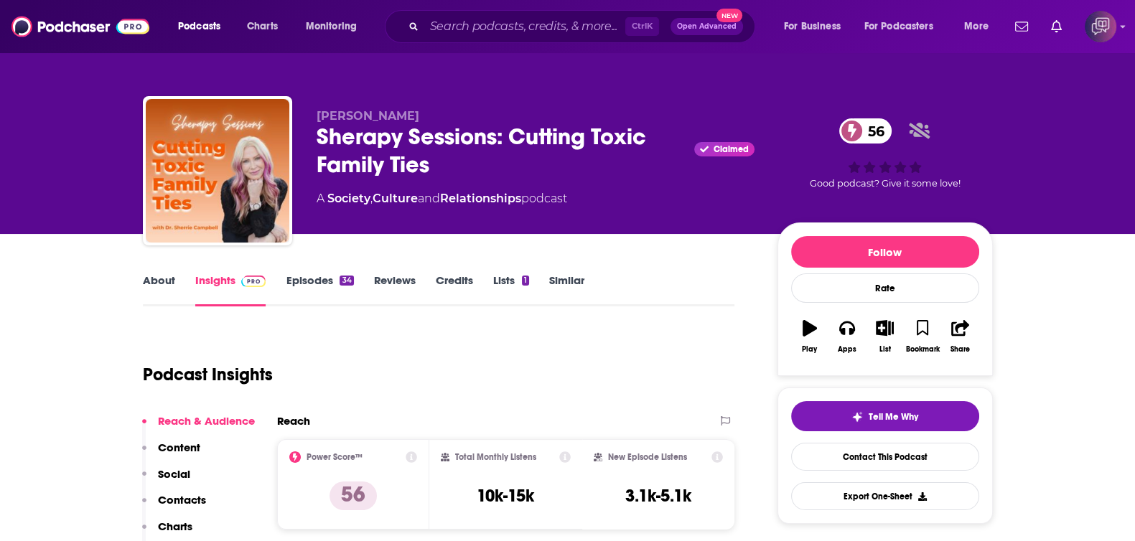
scroll to position [179, 0]
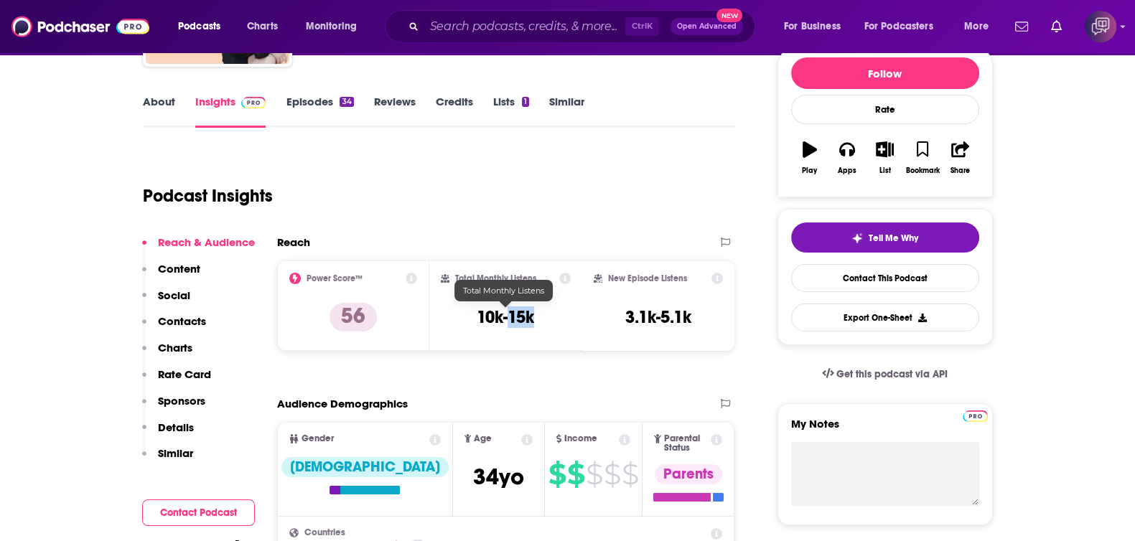
drag, startPoint x: 519, startPoint y: 321, endPoint x: 532, endPoint y: 321, distance: 12.9
click at [532, 321] on h3 "10k-15k" at bounding box center [505, 317] width 57 height 22
click at [543, 34] on input "Search podcasts, credits, & more..." at bounding box center [524, 26] width 201 height 23
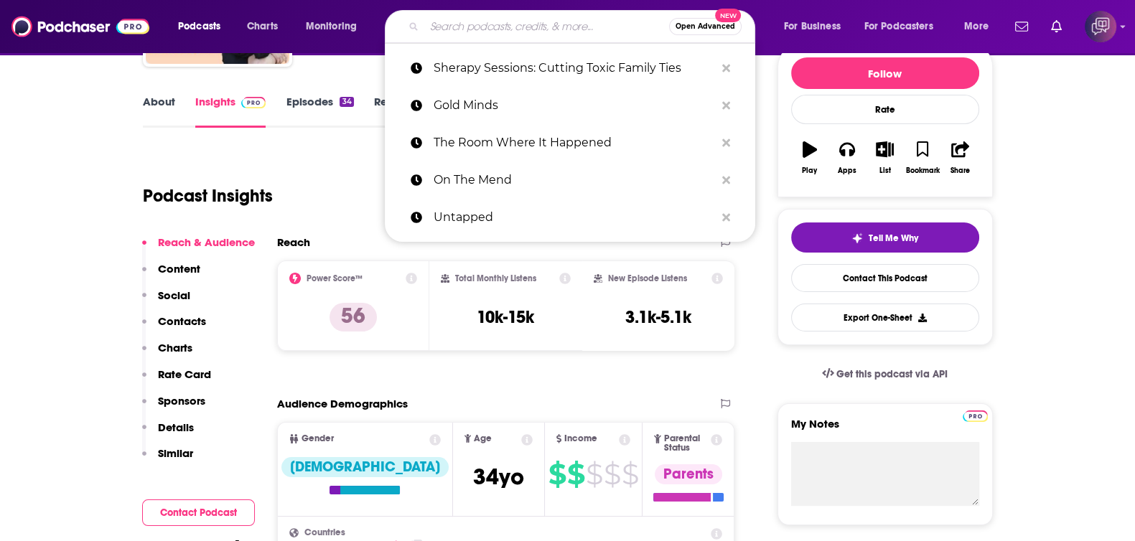
paste input "imperfect love"
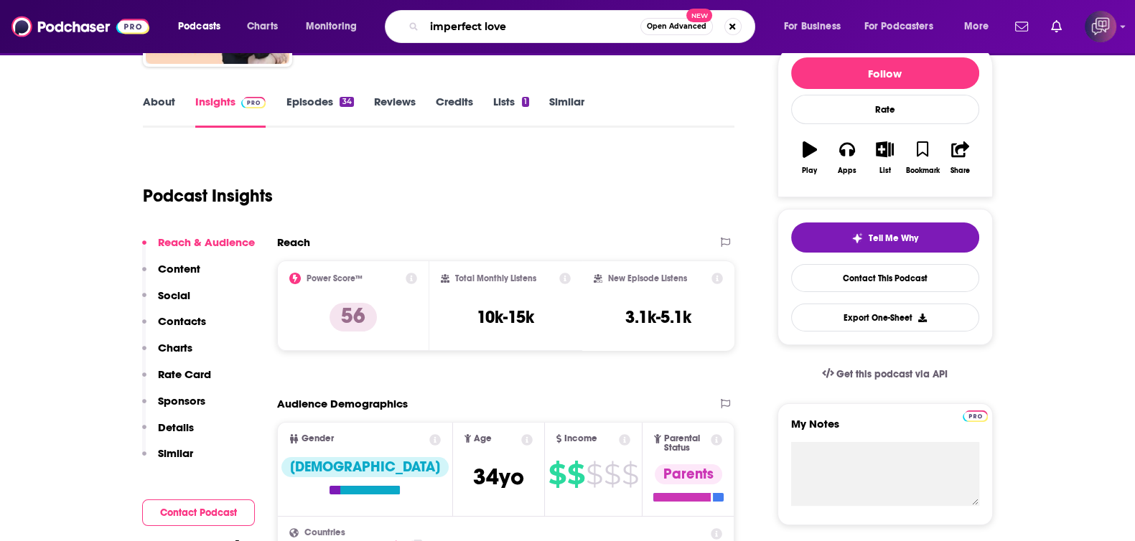
type input "imperfect love"
click at [670, 29] on span "Open Advanced" at bounding box center [677, 26] width 60 height 7
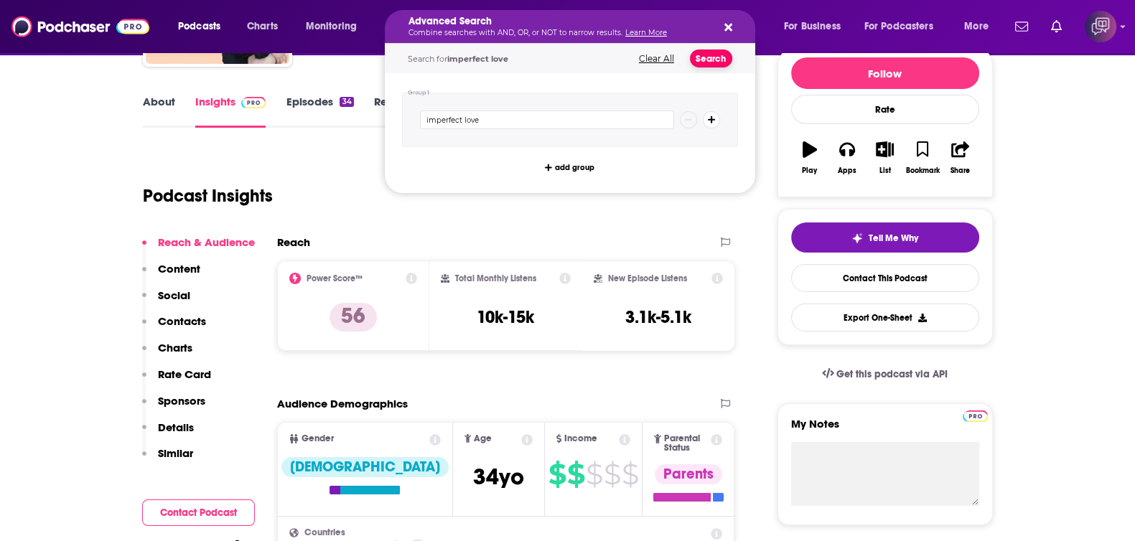
click at [703, 53] on button "Search" at bounding box center [711, 59] width 42 height 18
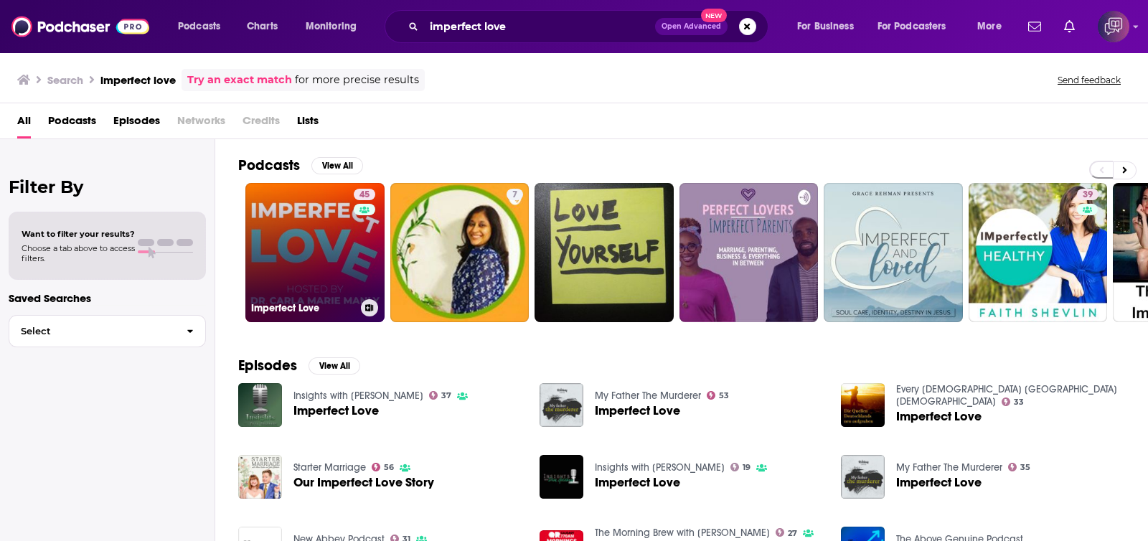
click at [322, 274] on link "45 Imperfect Love" at bounding box center [314, 252] width 139 height 139
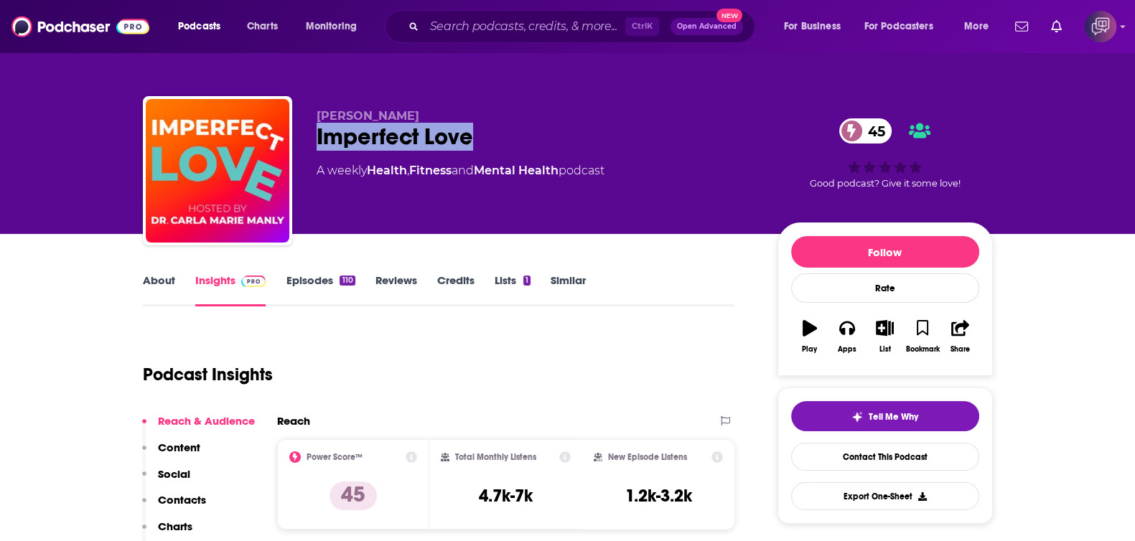
drag, startPoint x: 442, startPoint y: 134, endPoint x: 495, endPoint y: 139, distance: 53.3
click at [495, 139] on div "[PERSON_NAME] Imperfect Love 45 A weekly Health , Fitness and Mental Health pod…" at bounding box center [568, 173] width 850 height 155
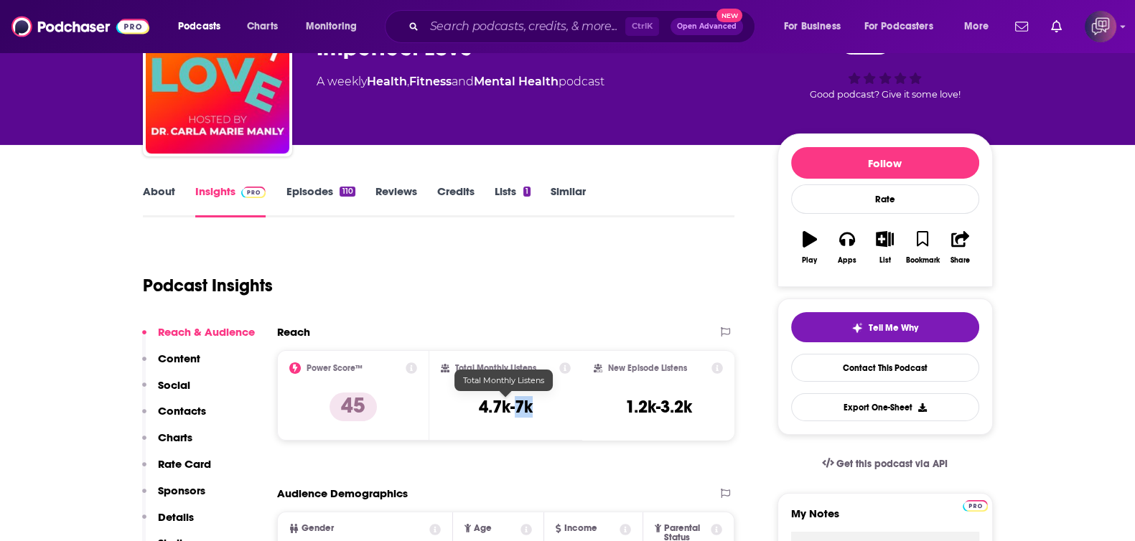
drag, startPoint x: 519, startPoint y: 405, endPoint x: 539, endPoint y: 405, distance: 20.1
click at [539, 405] on div "Total Monthly Listens 4.7k-7k" at bounding box center [506, 395] width 130 height 66
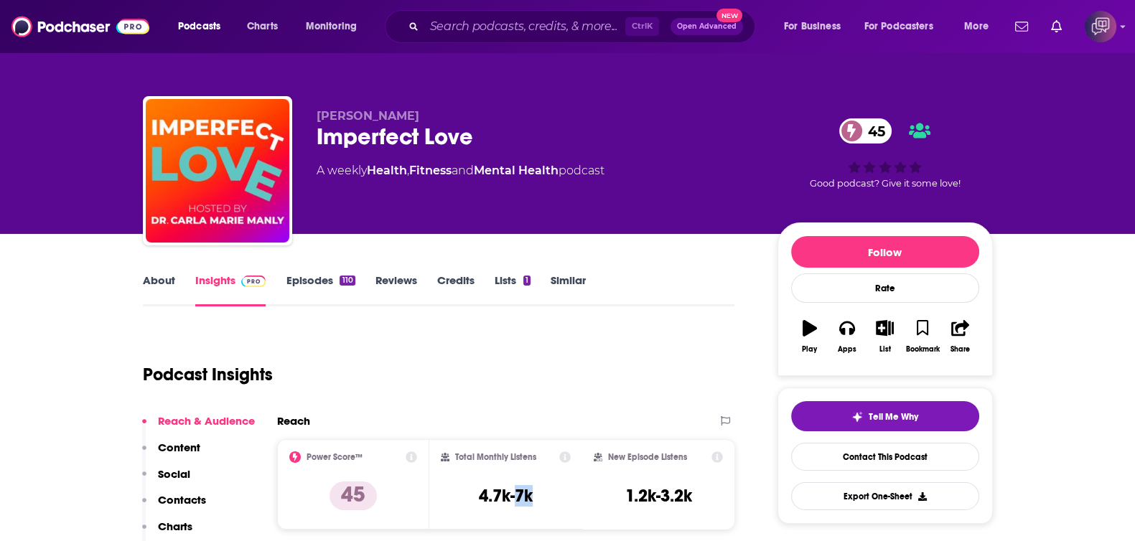
drag, startPoint x: 388, startPoint y: 106, endPoint x: 469, endPoint y: 104, distance: 80.4
click at [469, 104] on div "[PERSON_NAME] Imperfect Love 45 A weekly Health , Fitness and Mental Health pod…" at bounding box center [568, 173] width 850 height 155
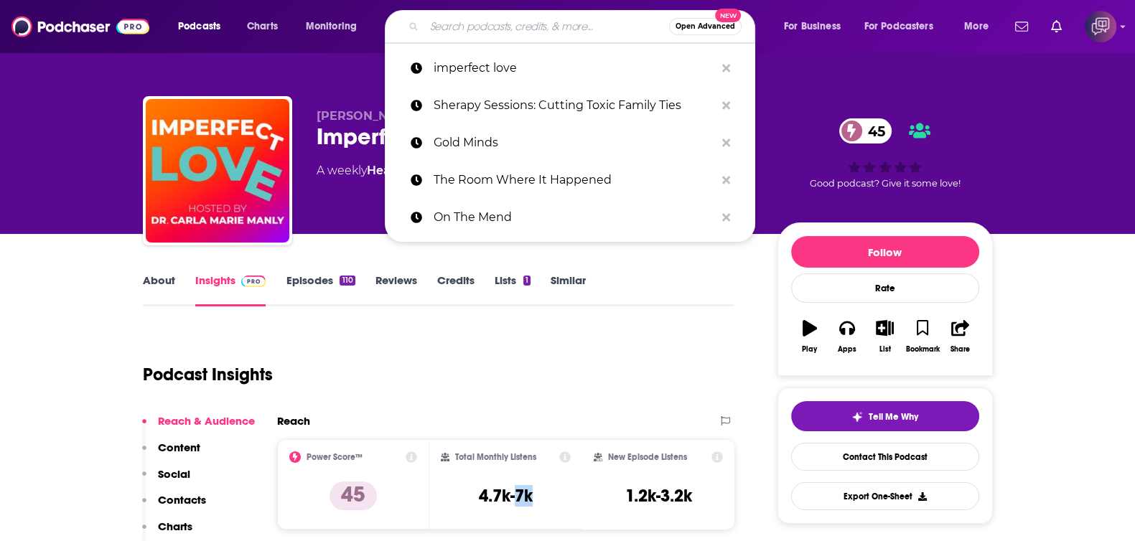
click at [453, 32] on input "Search podcasts, credits, & more..." at bounding box center [546, 26] width 245 height 23
paste input "Present Influence"
type input "Present Influence"
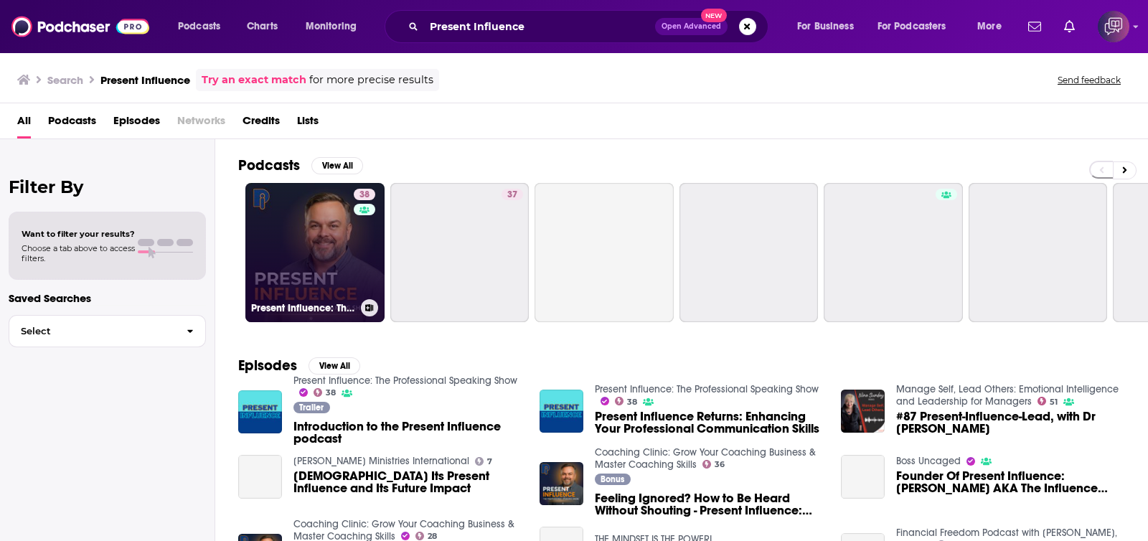
click at [294, 271] on link "38 Present Influence: The Professional Speaking Show" at bounding box center [314, 252] width 139 height 139
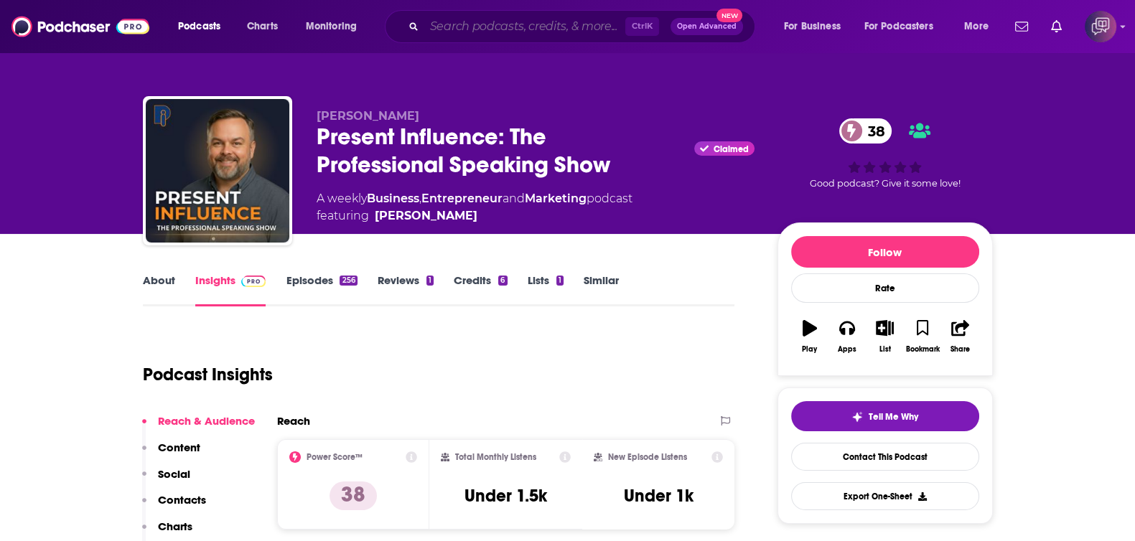
click at [459, 36] on input "Search podcasts, credits, & more..." at bounding box center [524, 26] width 201 height 23
paste input "Take Back Your Mind"
type input "Take Back Your Mind"
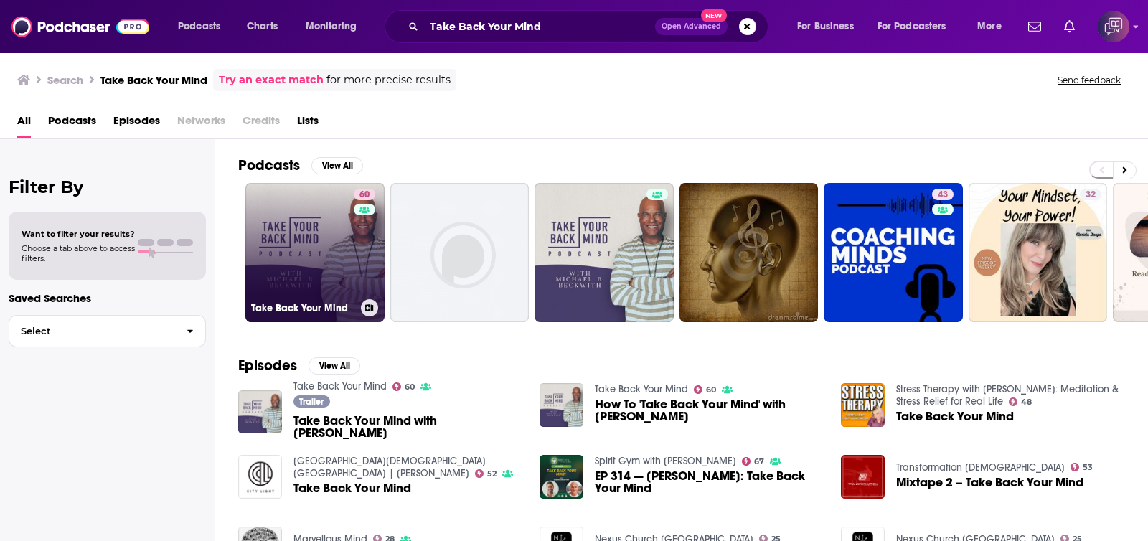
click at [362, 251] on div "60" at bounding box center [366, 244] width 25 height 111
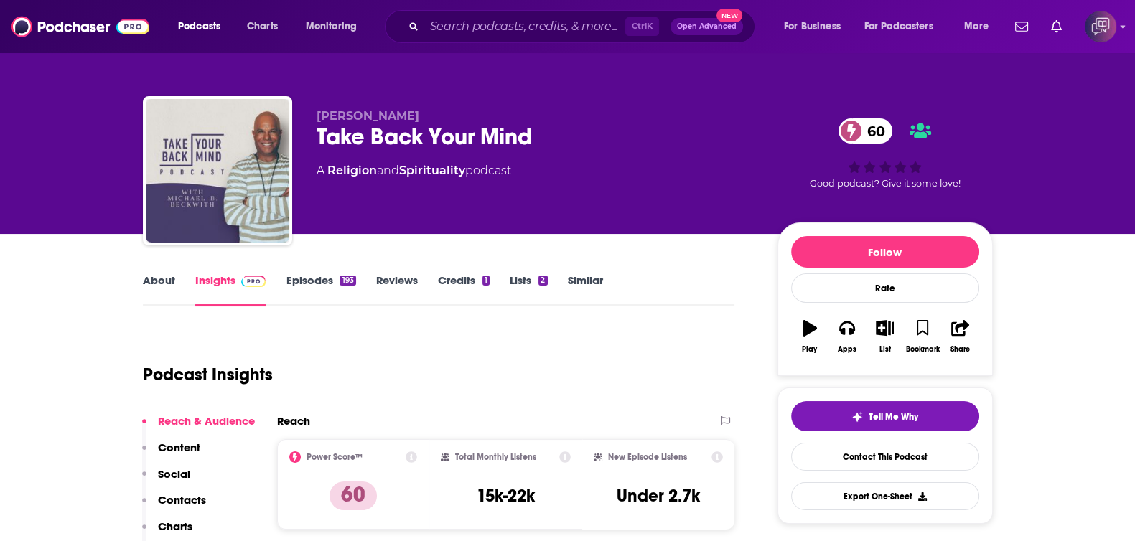
scroll to position [269, 0]
